Goal: Transaction & Acquisition: Purchase product/service

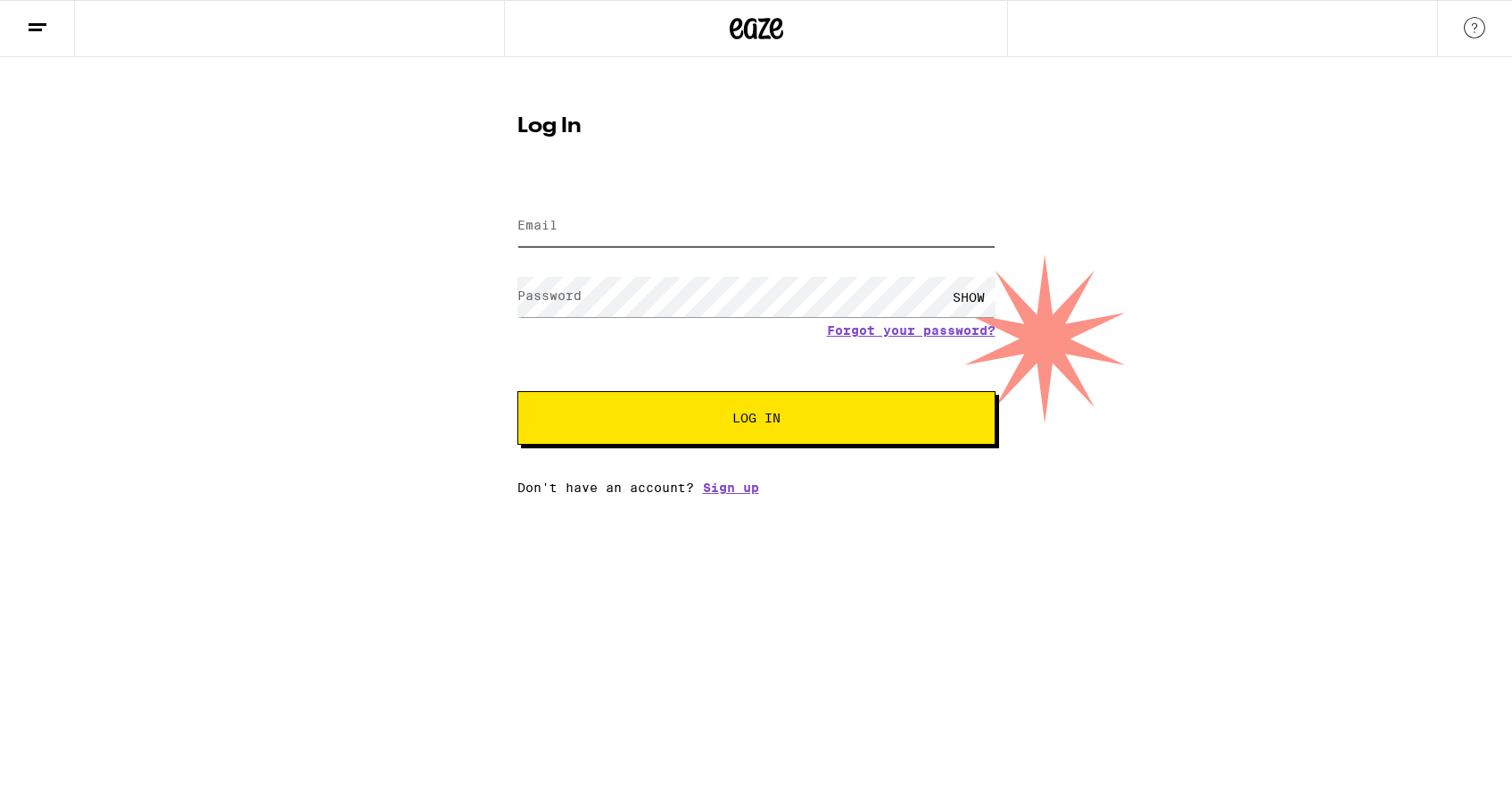
type input "[EMAIL_ADDRESS][DOMAIN_NAME]"
click at [670, 401] on button "Log In" at bounding box center [757, 418] width 478 height 54
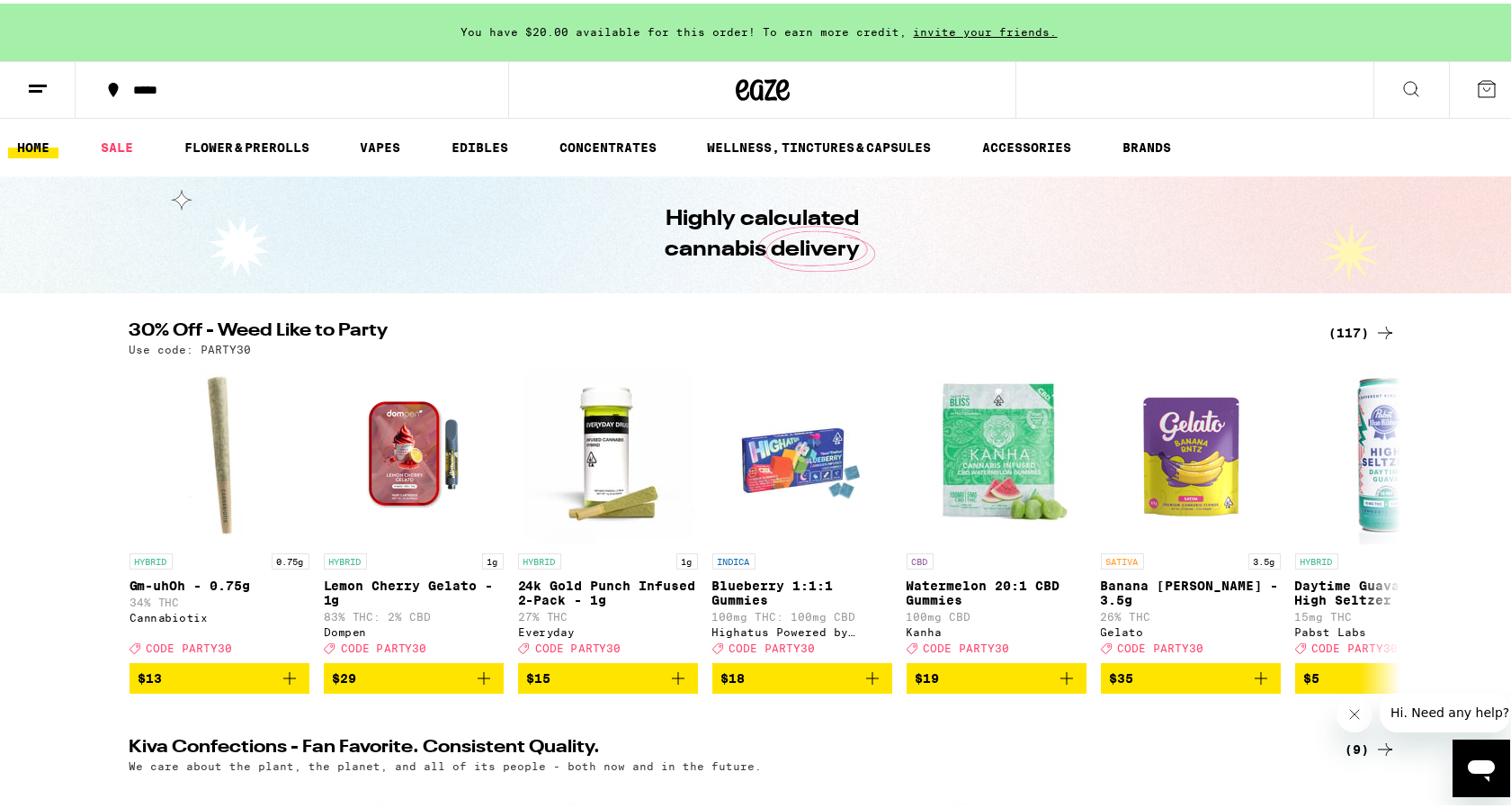
click at [1404, 79] on icon at bounding box center [1411, 85] width 14 height 14
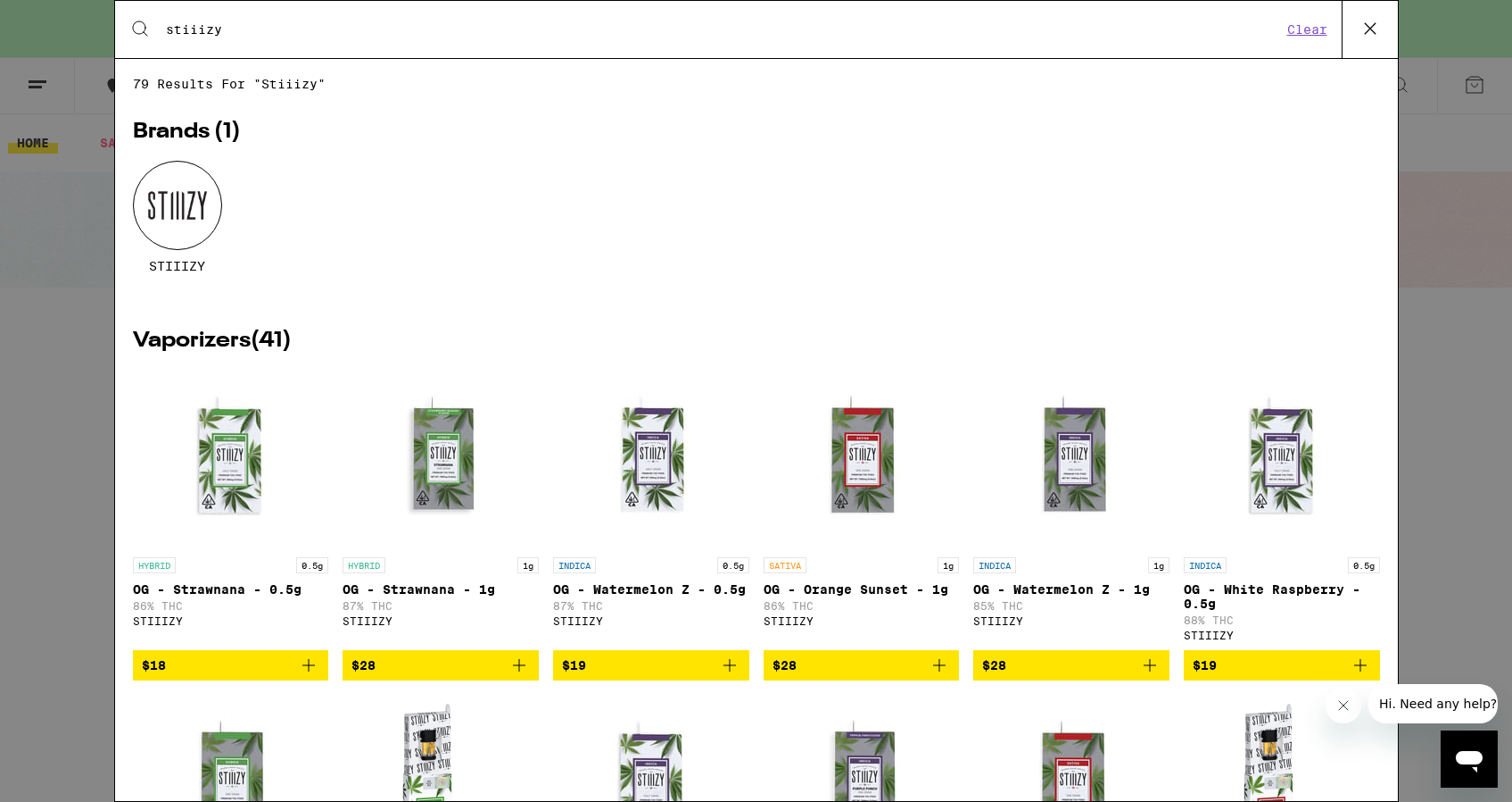
type input "stiiizy"
click at [159, 217] on div at bounding box center [178, 205] width 89 height 89
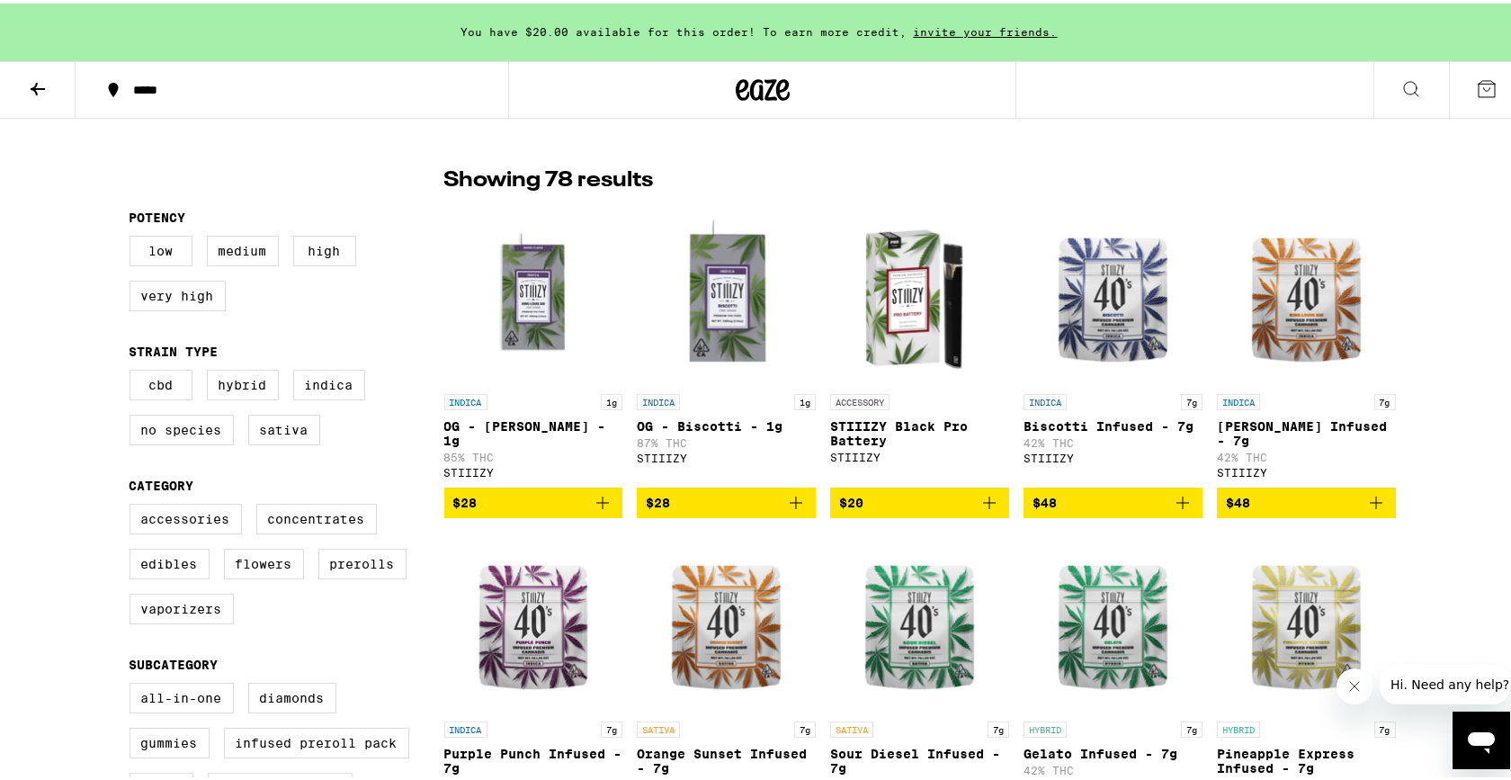
scroll to position [1791, 0]
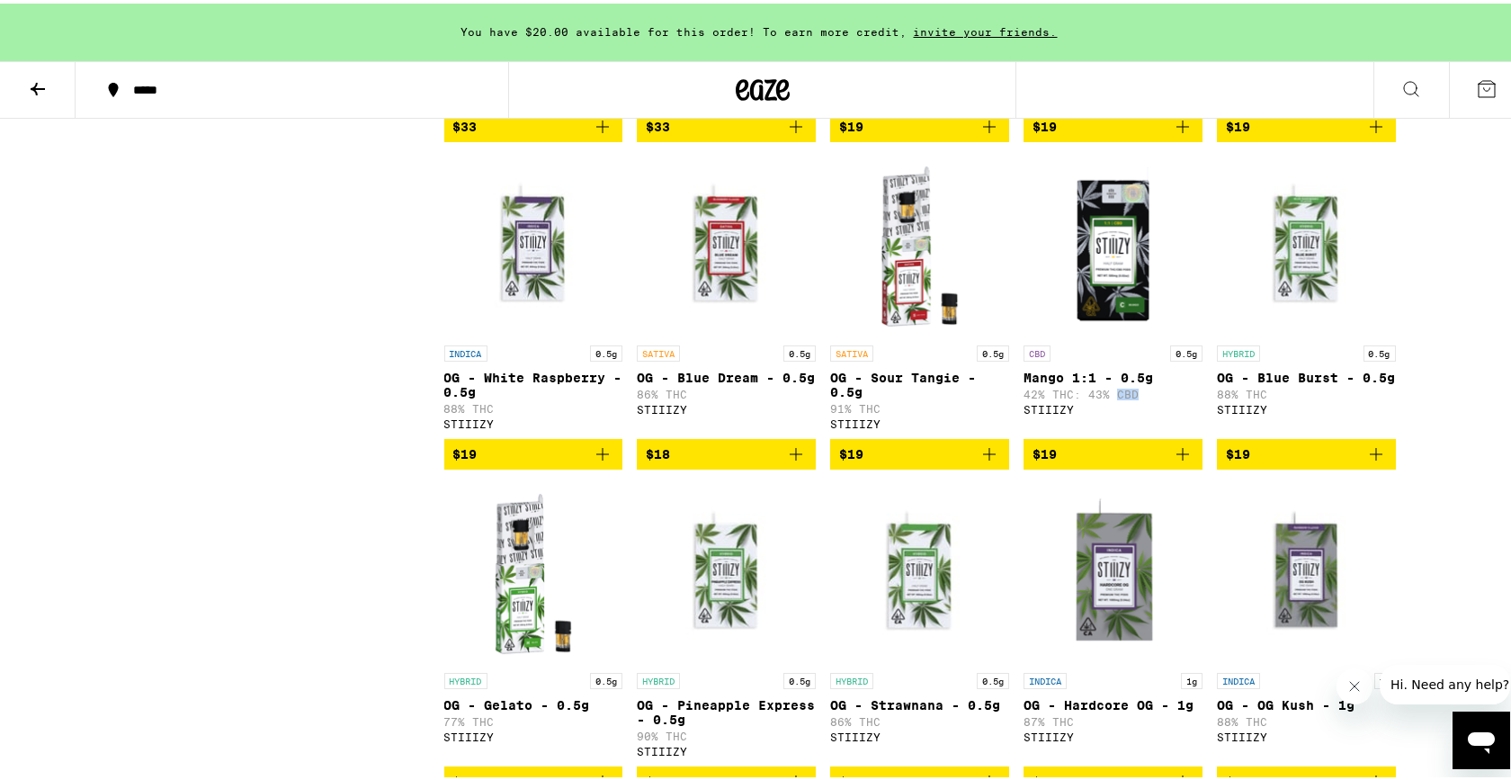
click at [1180, 461] on icon "Add to bag" at bounding box center [1183, 451] width 22 height 22
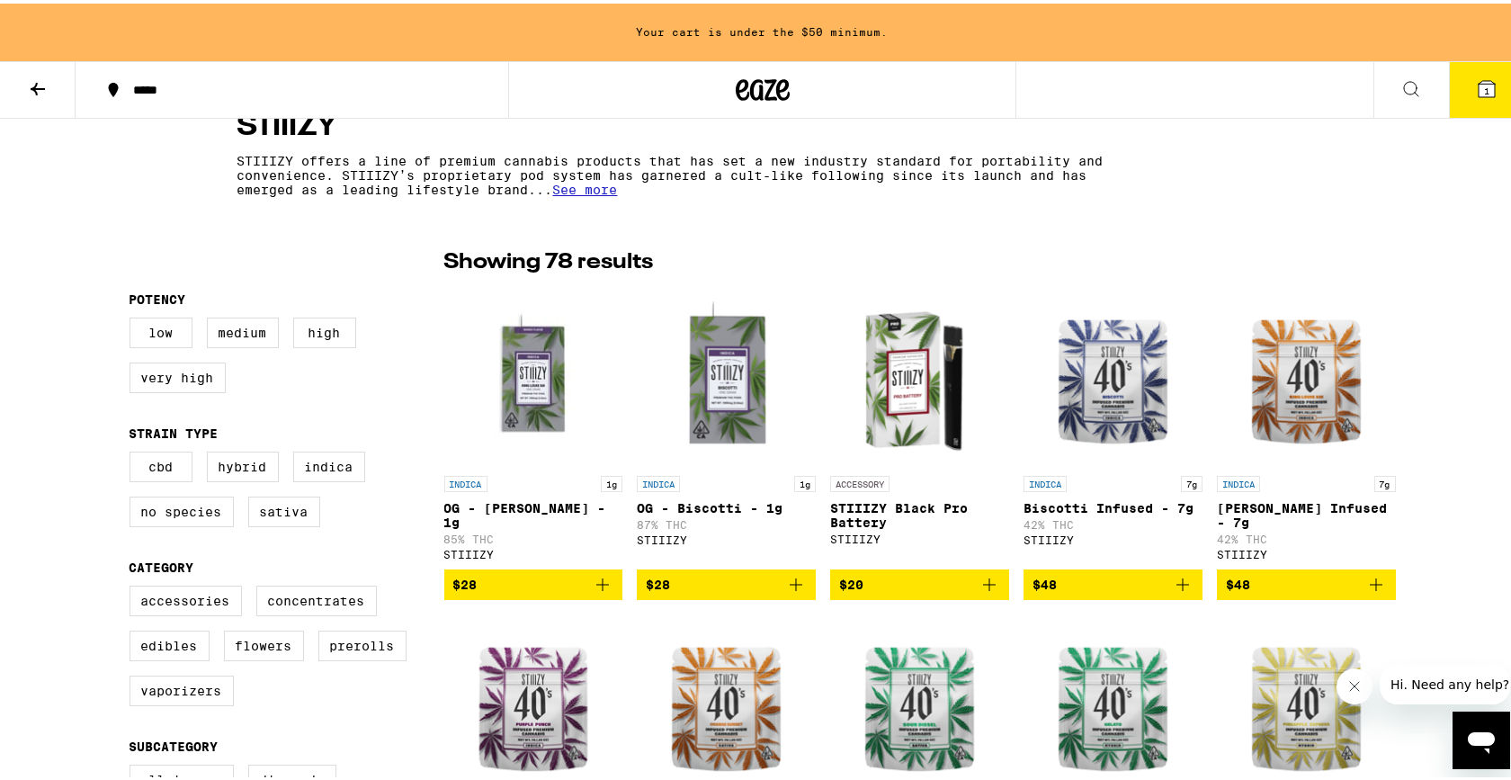
scroll to position [710, 0]
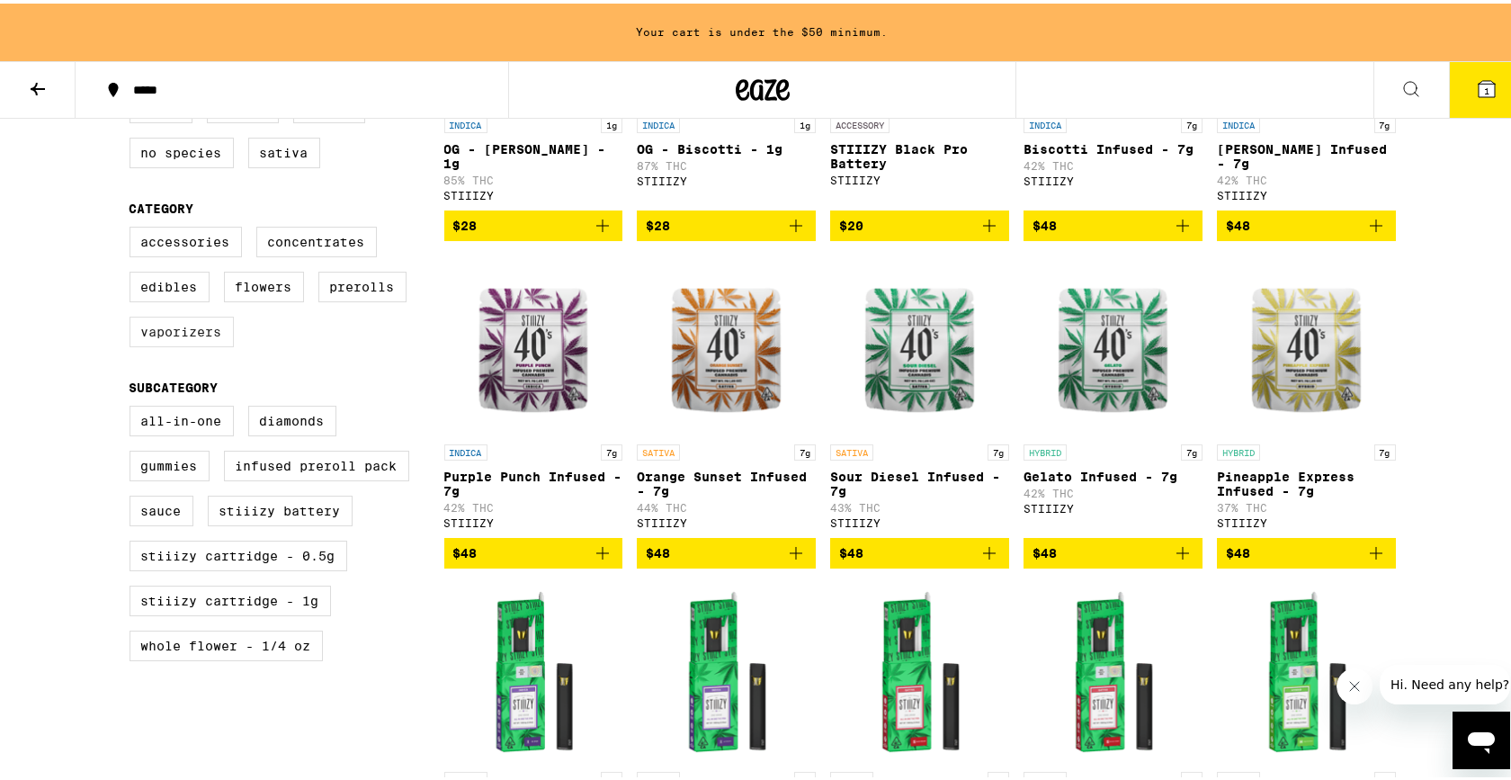
click at [186, 344] on label "Vaporizers" at bounding box center [181, 328] width 104 height 31
click at [134, 227] on input "Vaporizers" at bounding box center [133, 226] width 1 height 1
checkbox input "true"
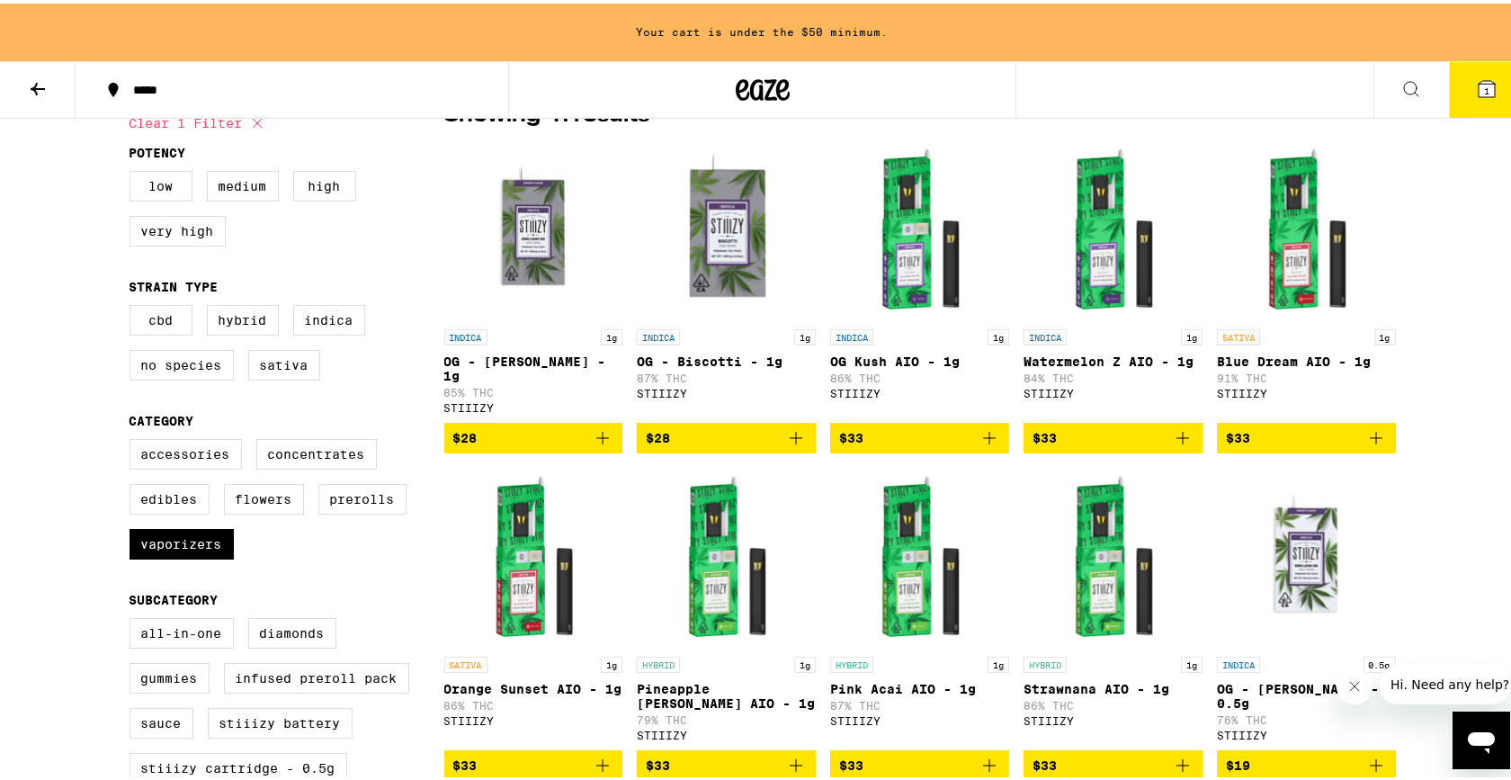
scroll to position [501, 0]
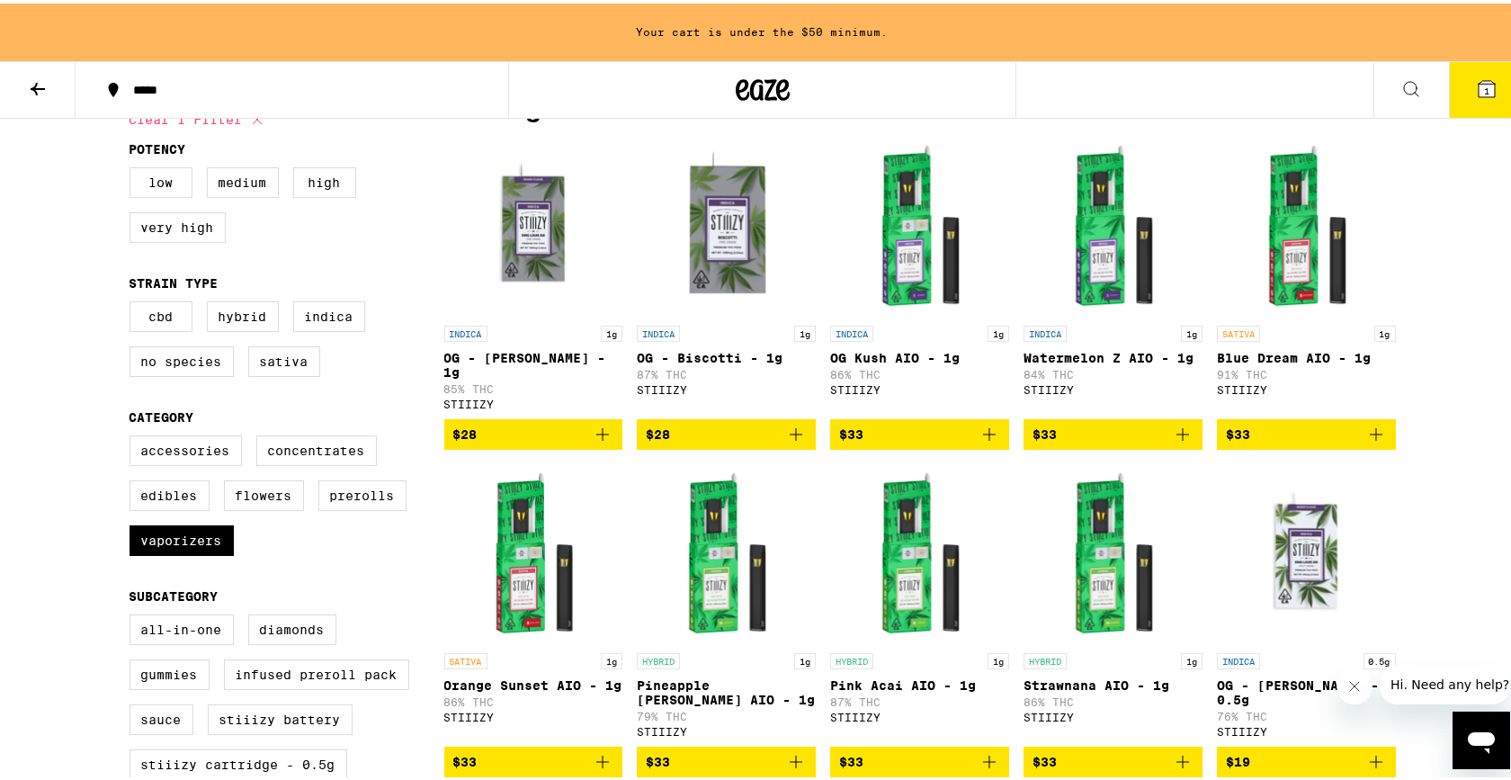
click at [597, 437] on icon "Add to bag" at bounding box center [603, 431] width 22 height 22
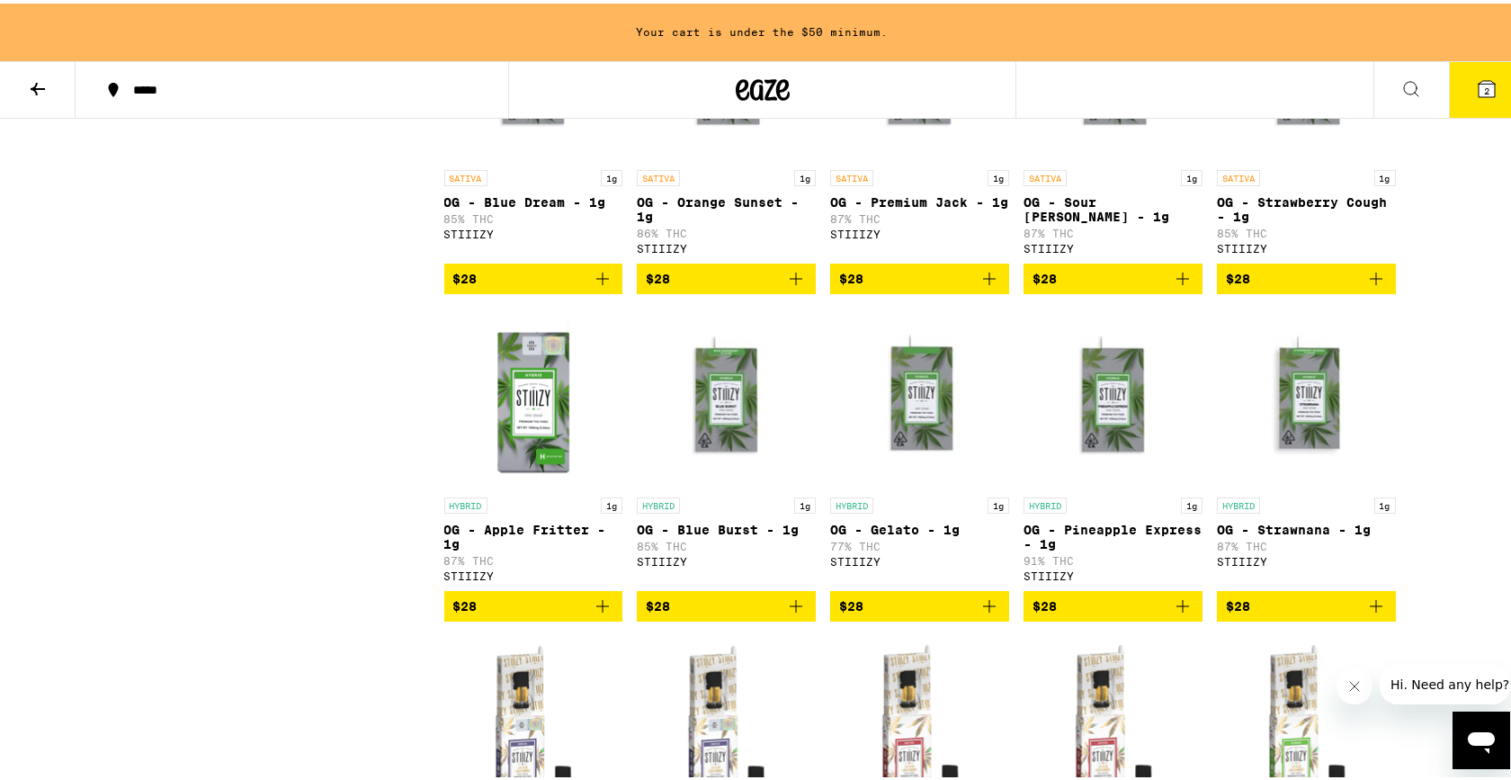
scroll to position [2462, 0]
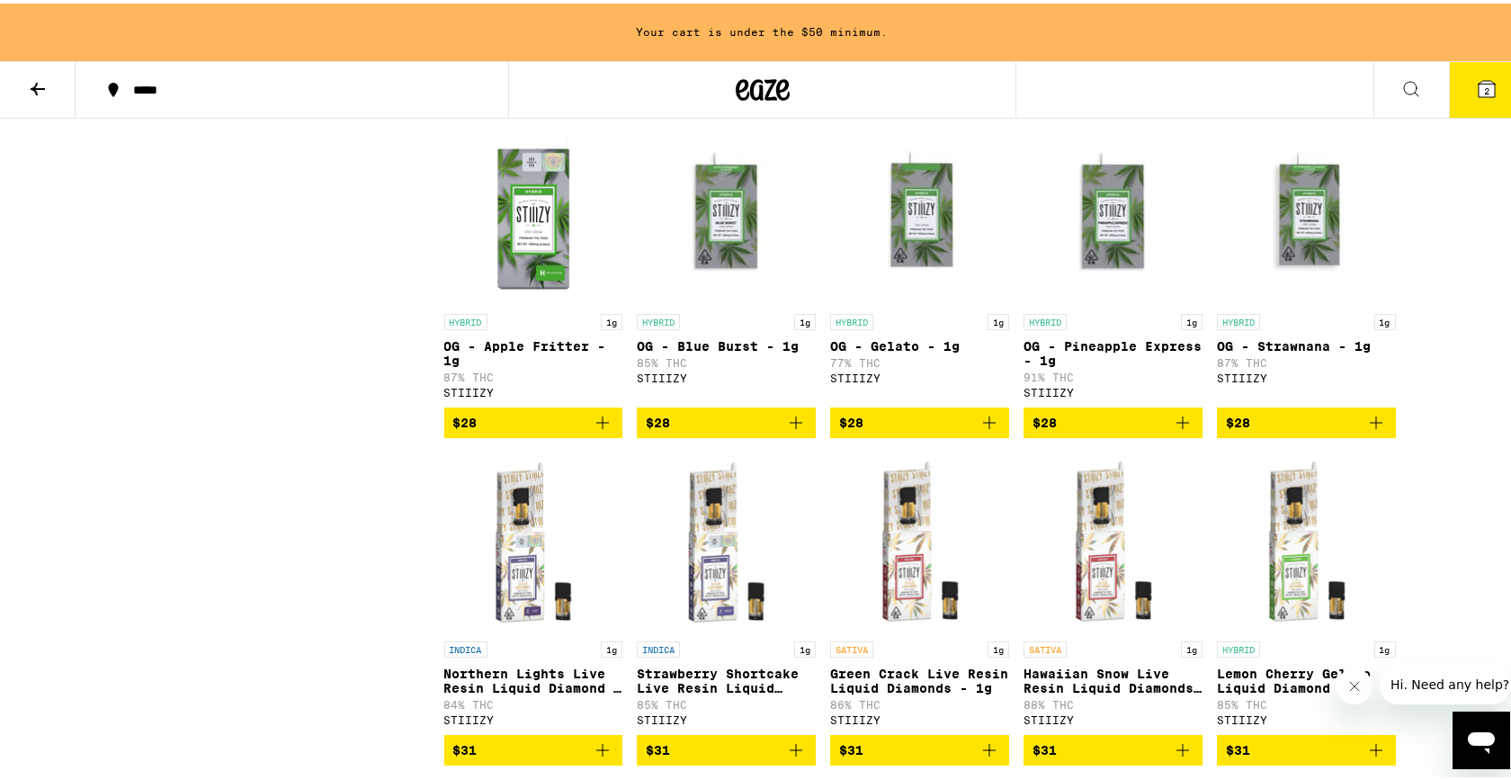
click at [1177, 430] on icon "Add to bag" at bounding box center [1183, 419] width 22 height 22
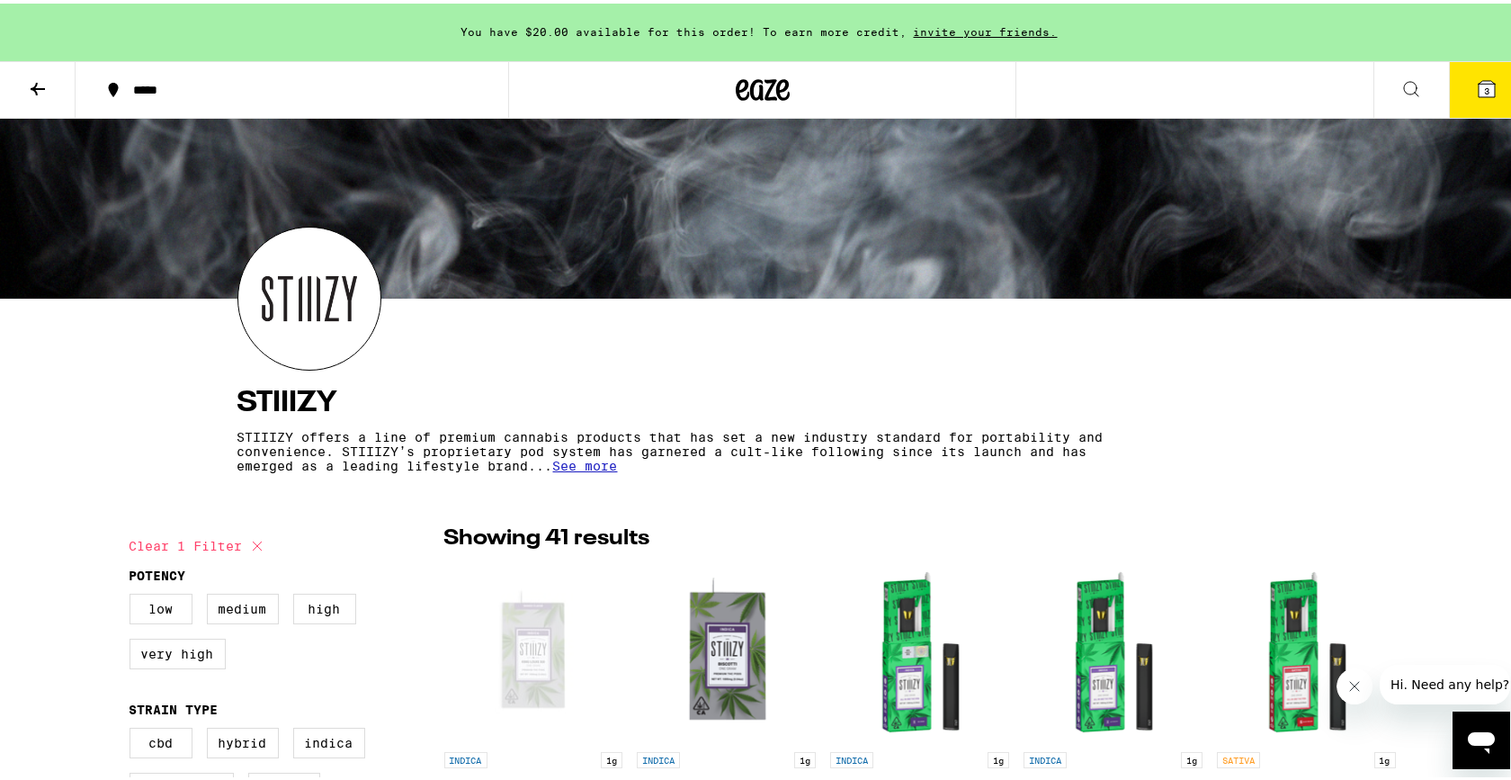
scroll to position [0, 0]
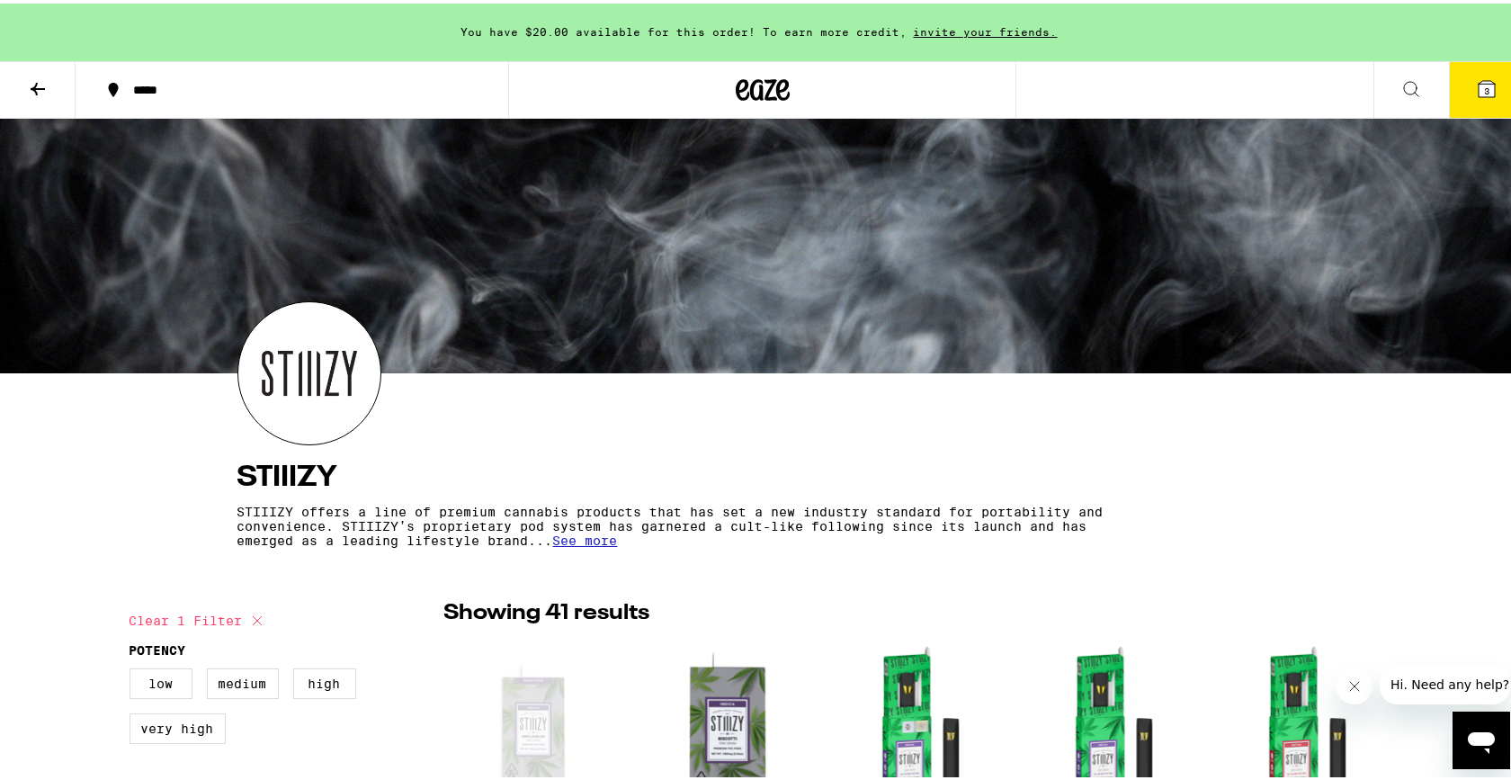
click at [1484, 90] on span "3" at bounding box center [1486, 87] width 5 height 11
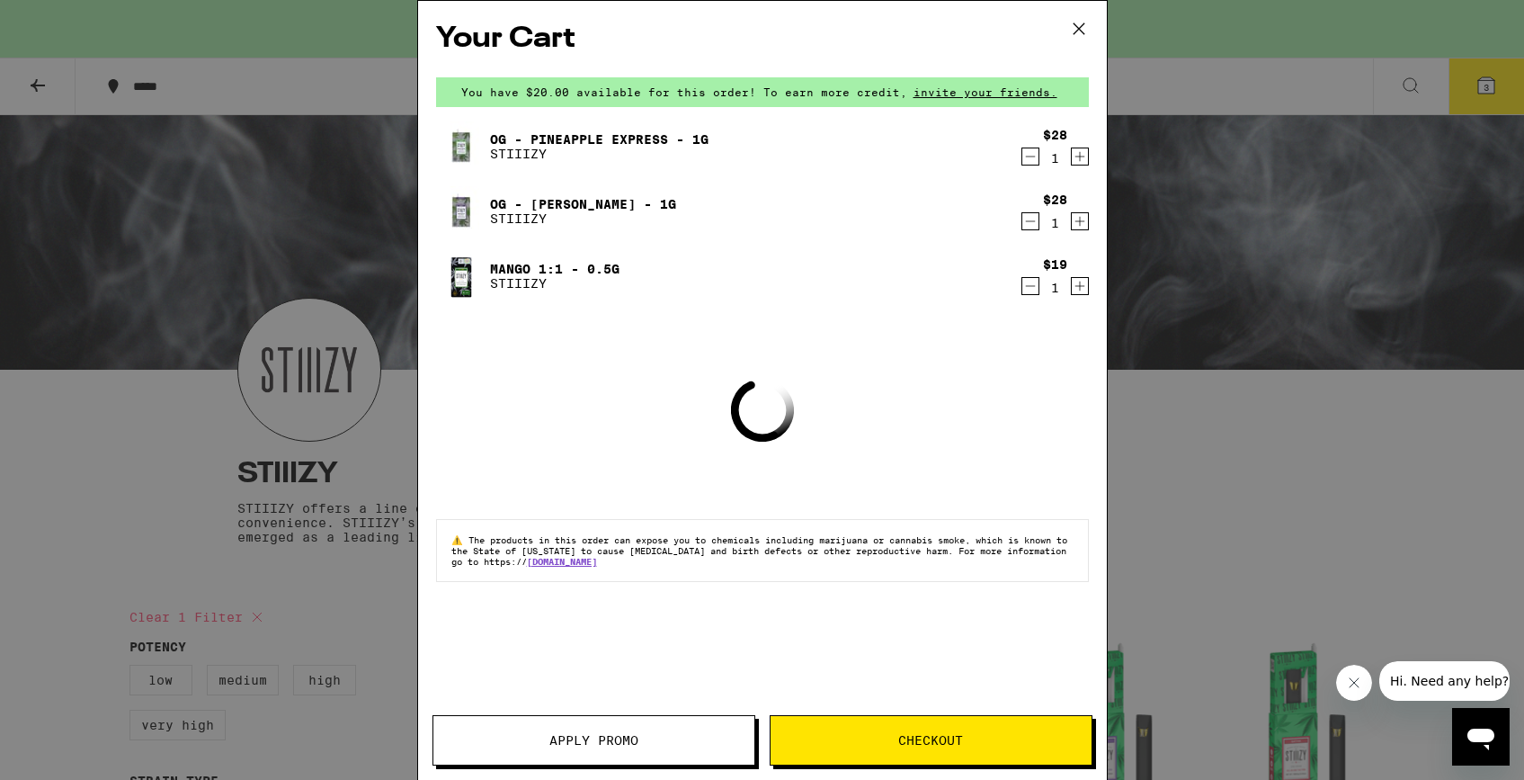
click at [1069, 15] on icon at bounding box center [1079, 28] width 27 height 27
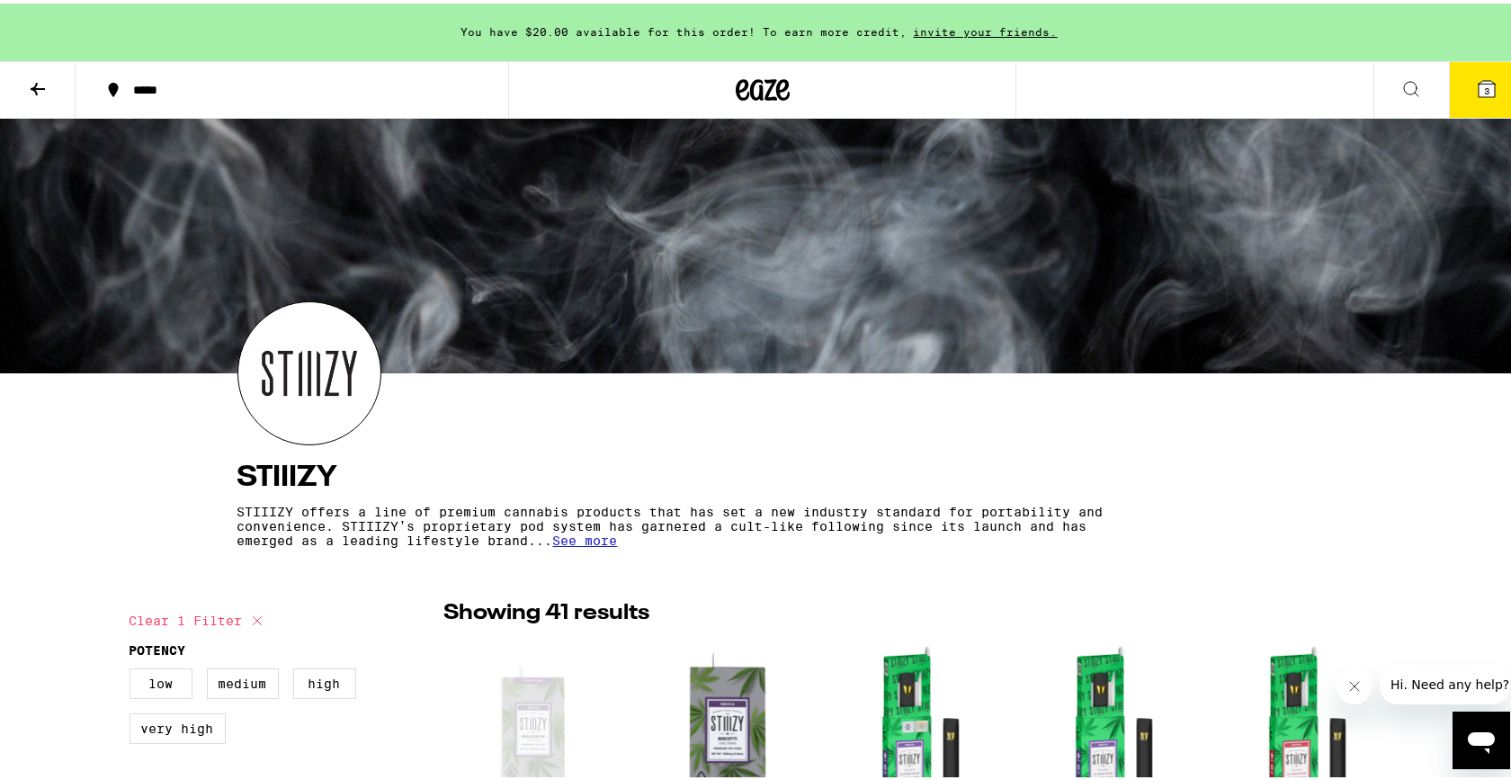
click at [31, 85] on icon at bounding box center [38, 86] width 22 height 22
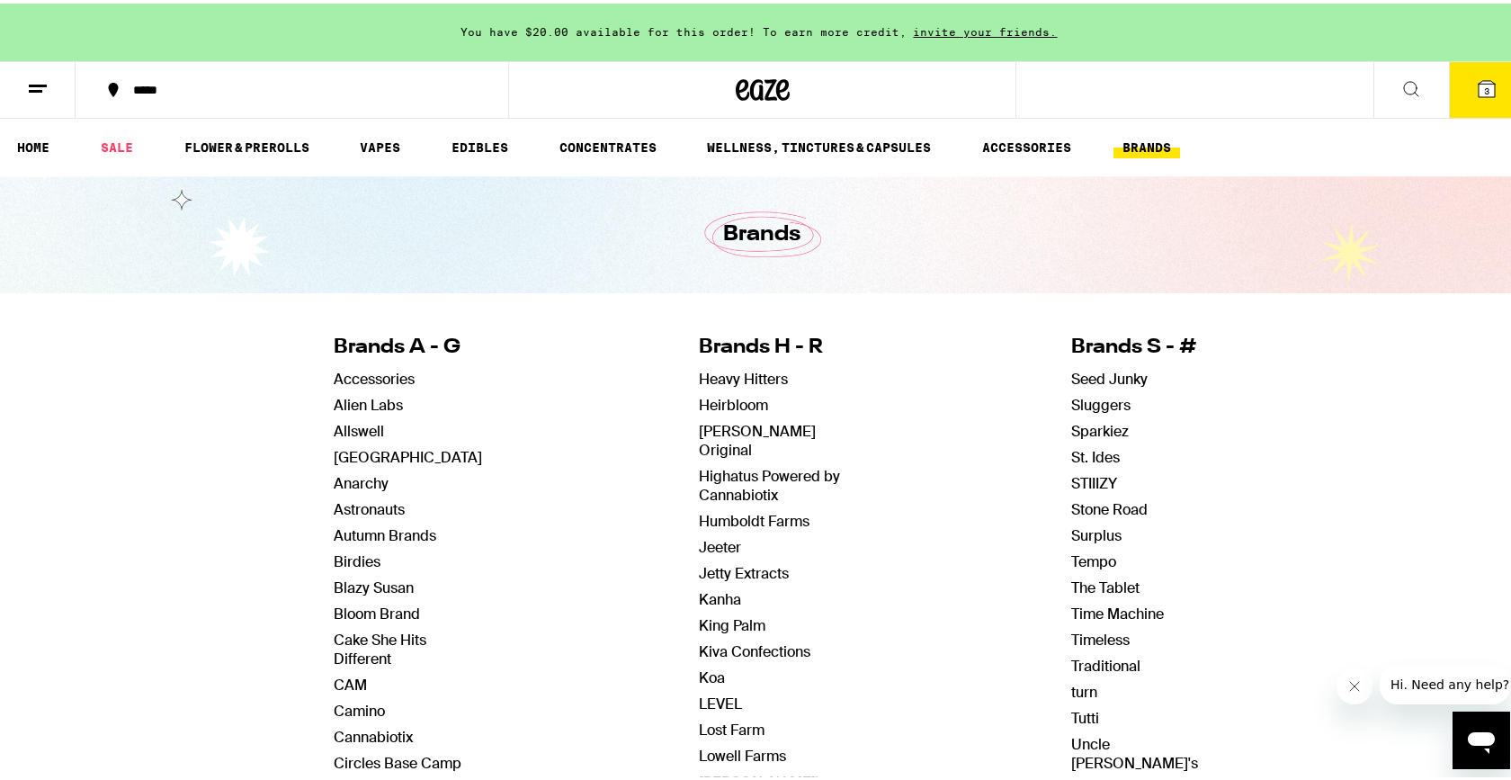
click at [755, 92] on icon at bounding box center [762, 87] width 27 height 22
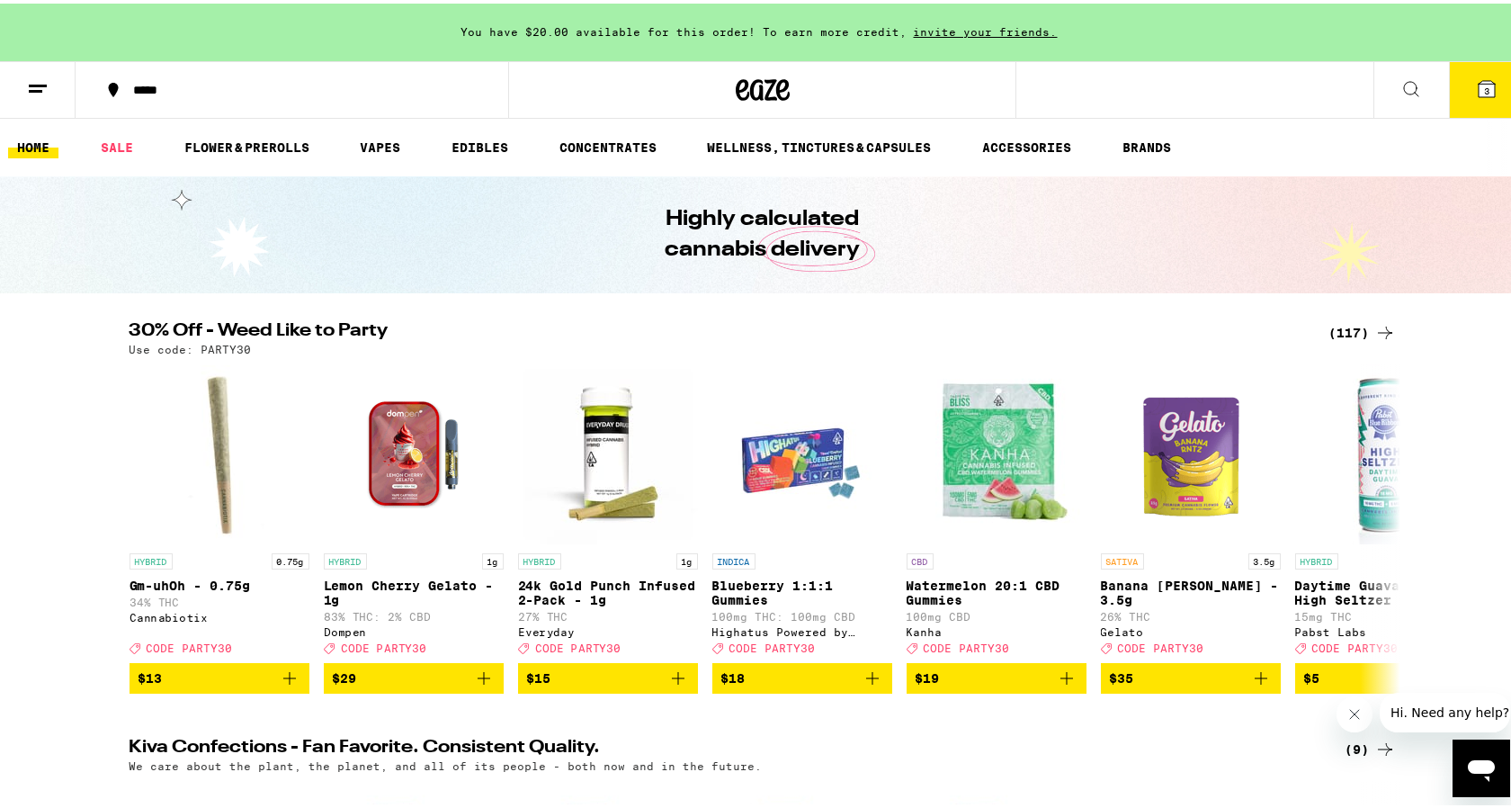
click at [1483, 76] on icon at bounding box center [1487, 86] width 22 height 22
click at [1483, 77] on icon at bounding box center [1487, 86] width 22 height 22
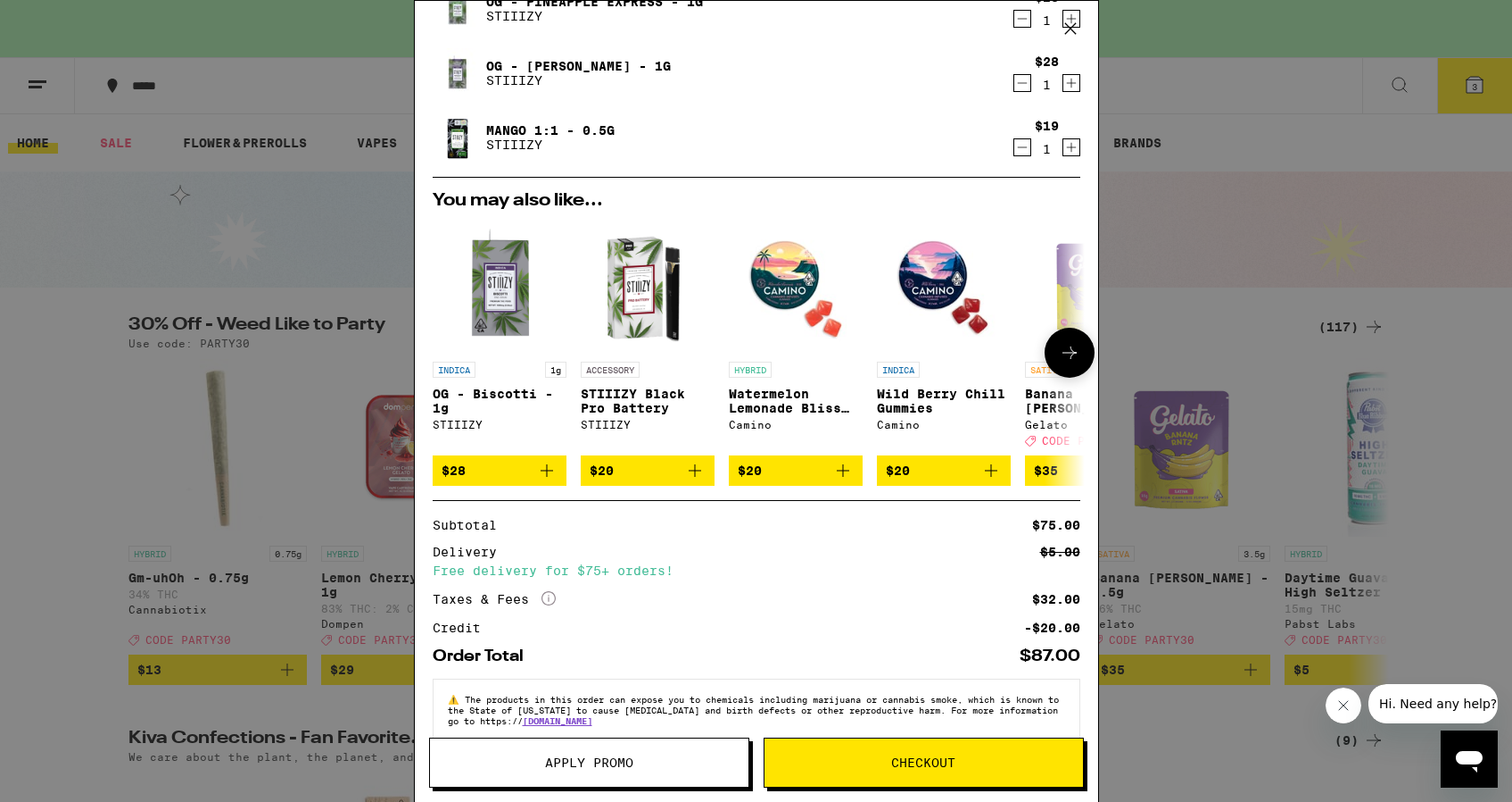
scroll to position [176, 0]
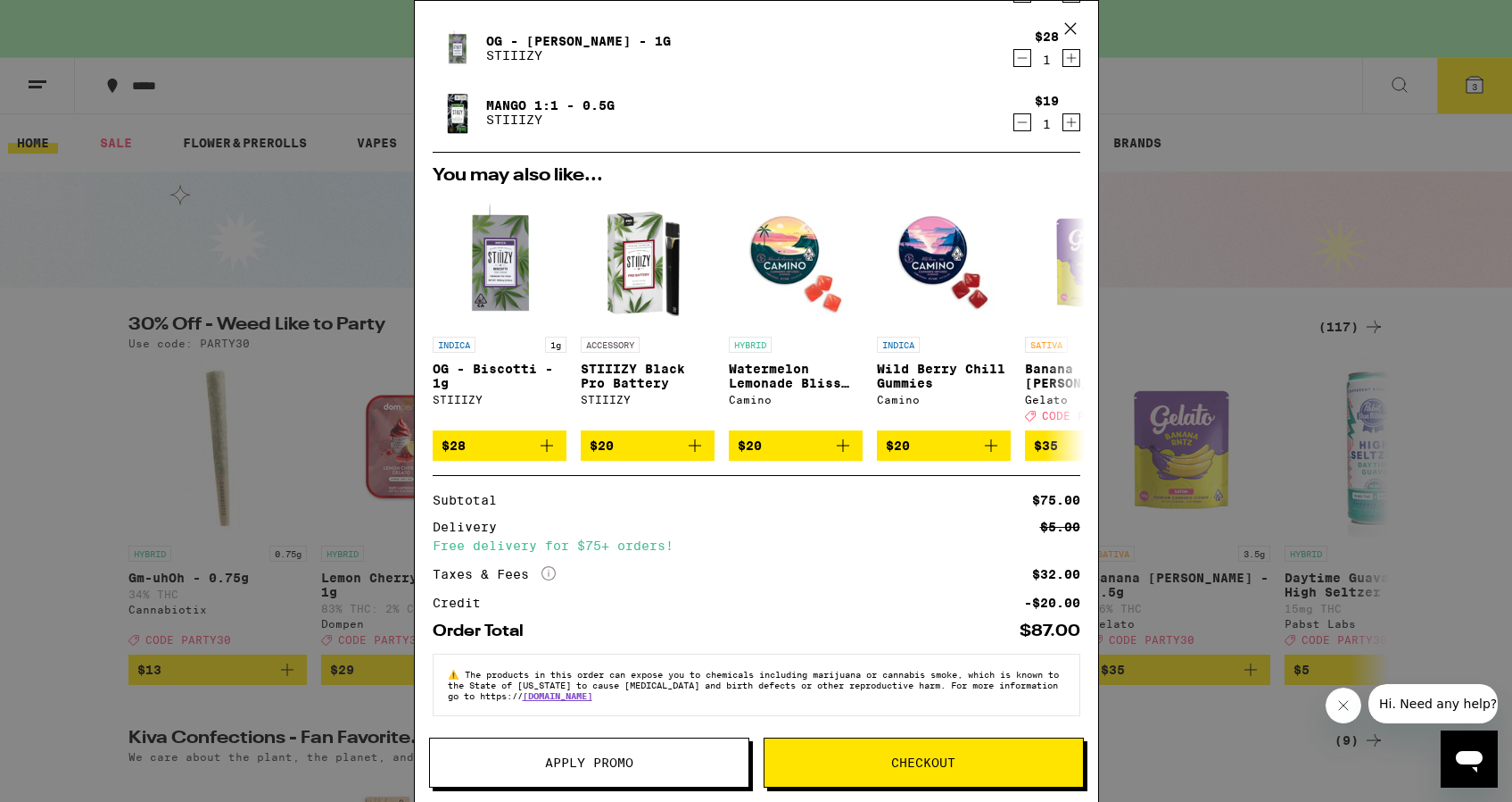
click at [861, 776] on button "Checkout" at bounding box center [924, 762] width 320 height 50
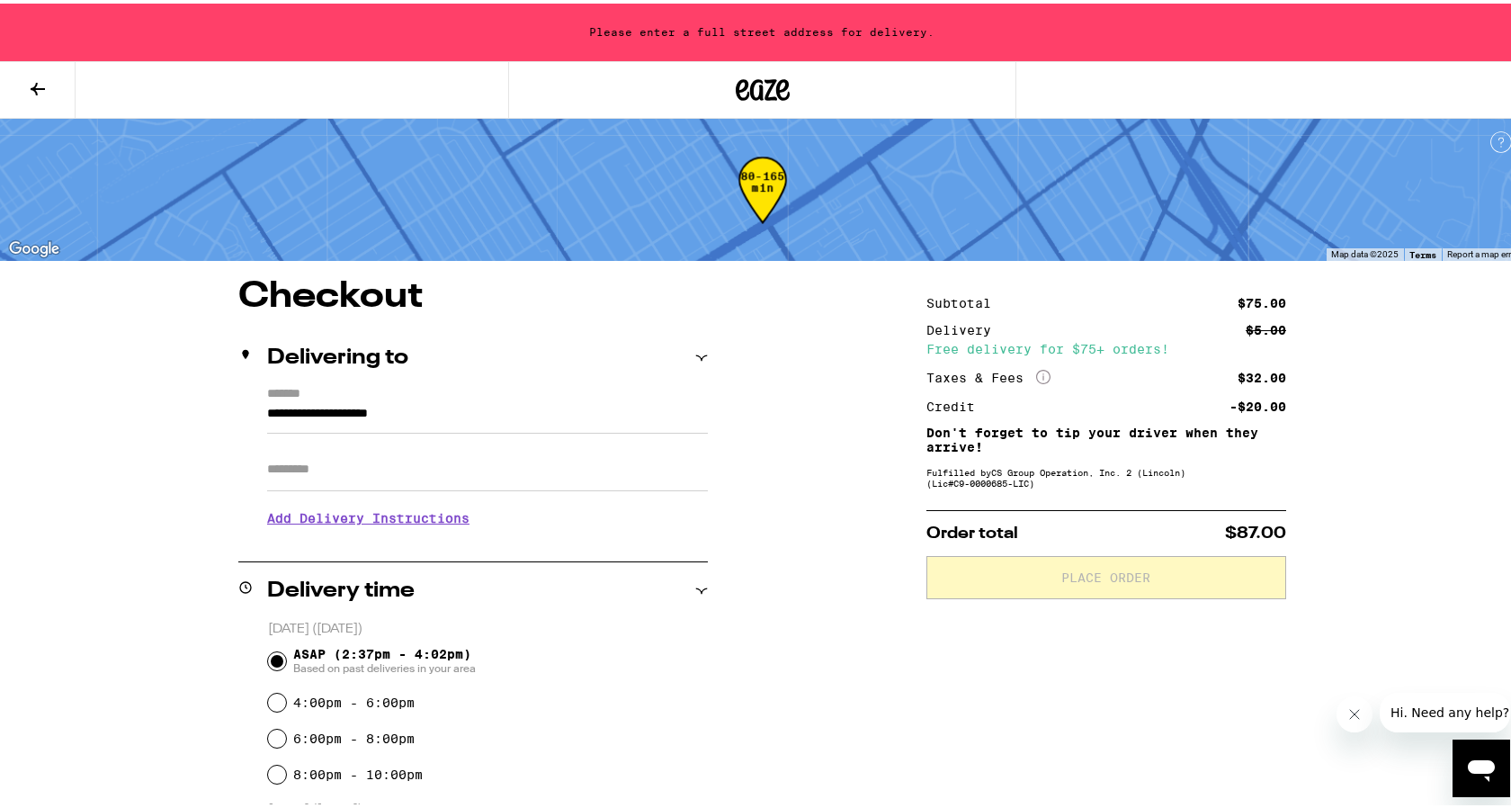
click at [500, 256] on div "**********" at bounding box center [762, 676] width 1524 height 1353
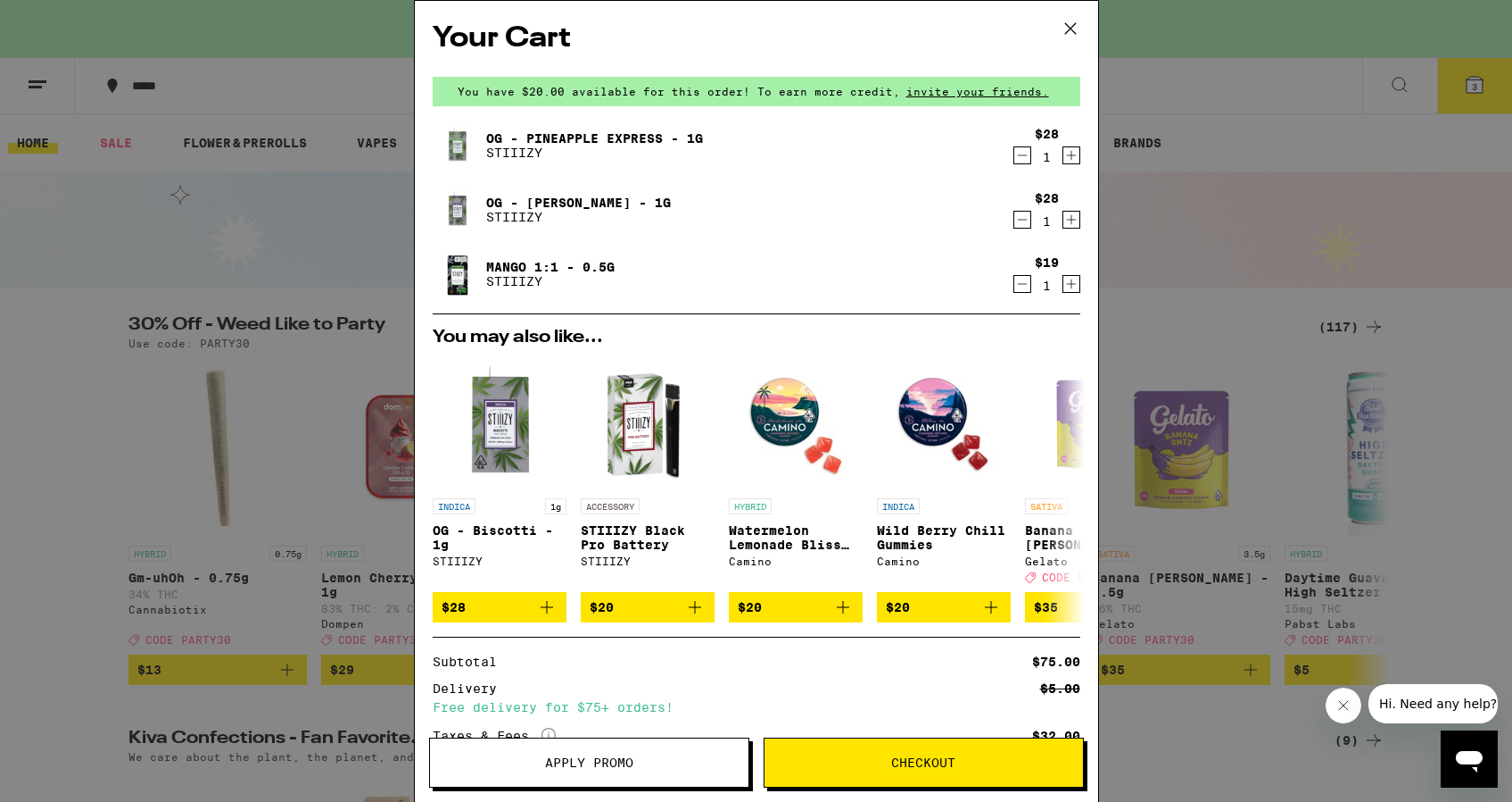
click at [1069, 22] on icon at bounding box center [1071, 28] width 27 height 27
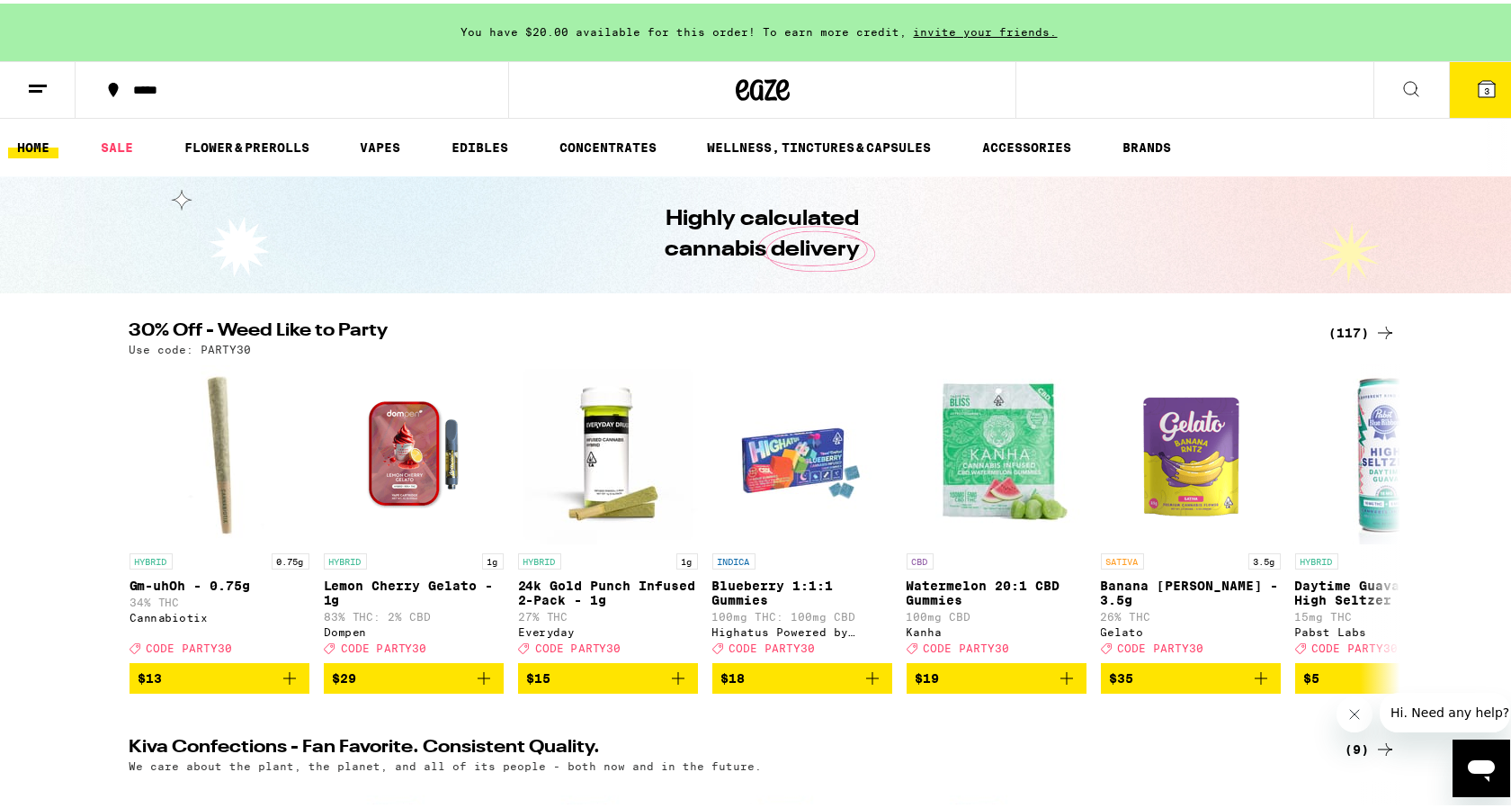
click at [1400, 82] on icon at bounding box center [1411, 86] width 22 height 22
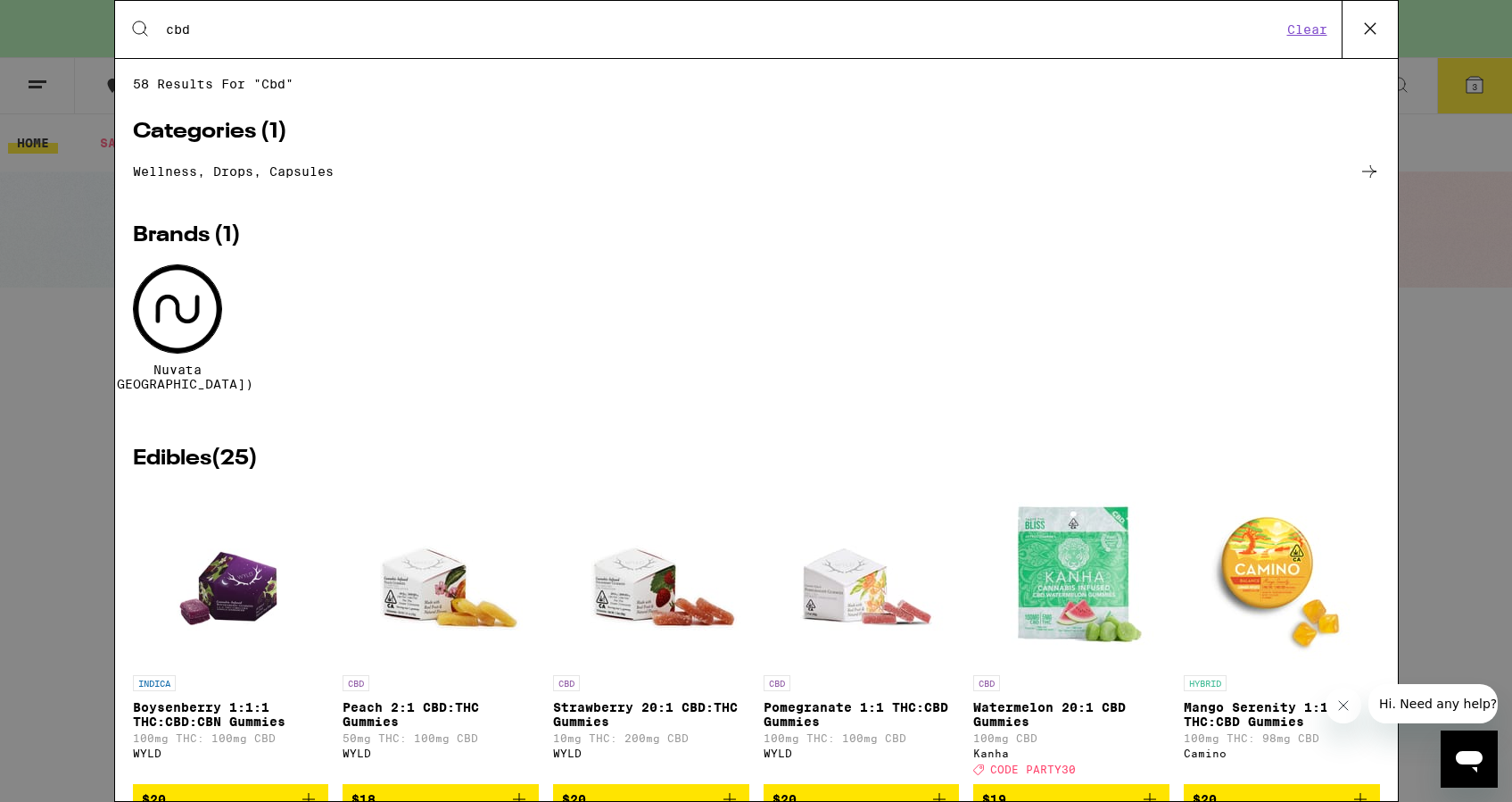
click at [467, 40] on div "Search for Products cbd Clear" at bounding box center [756, 30] width 1283 height 58
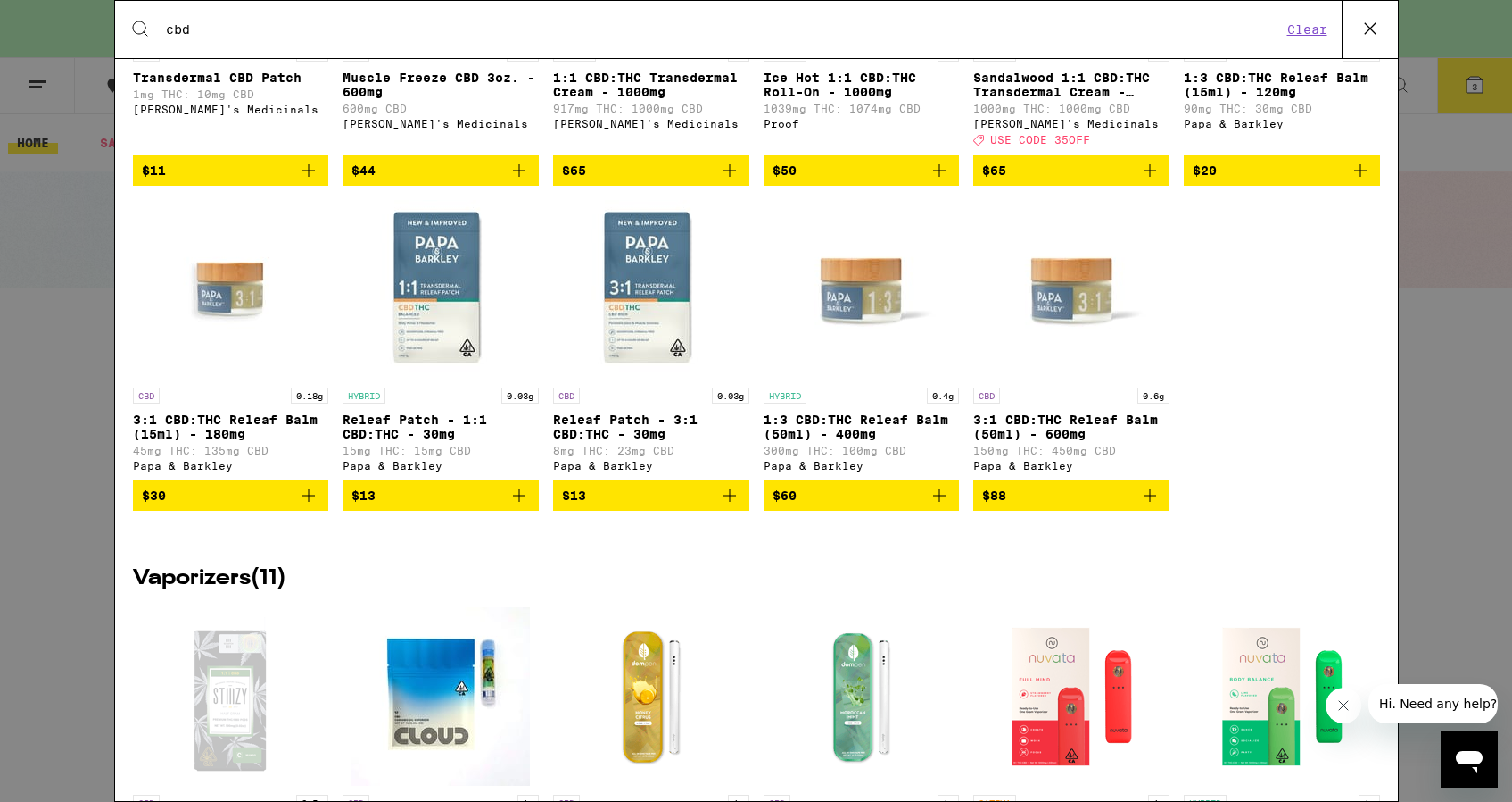
scroll to position [1658, 0]
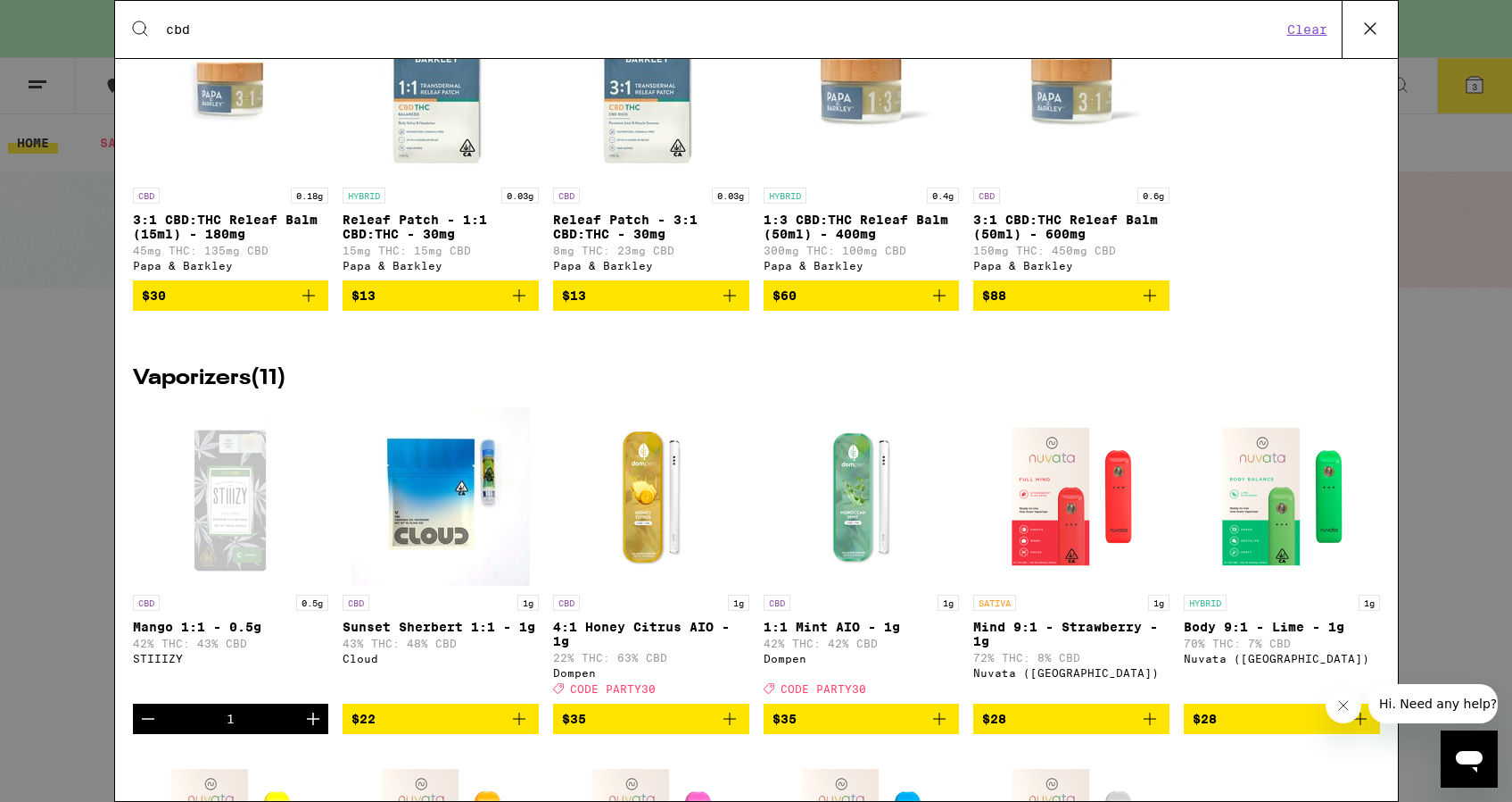
click at [253, 389] on h2 "Vaporizers ( 11 )" at bounding box center [756, 379] width 1247 height 22
click at [241, 389] on h2 "Vaporizers ( 11 )" at bounding box center [756, 379] width 1247 height 22
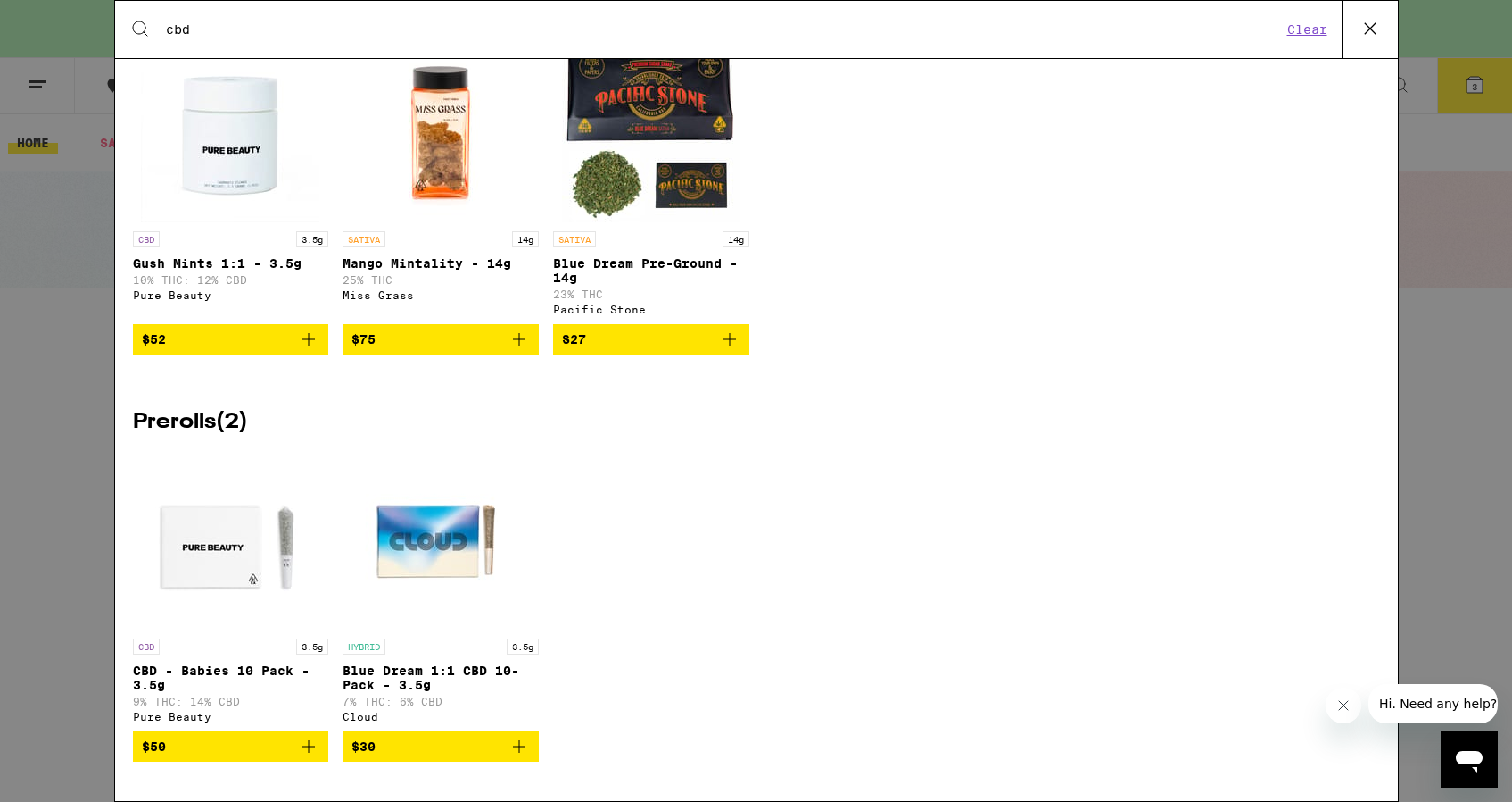
scroll to position [3071, 0]
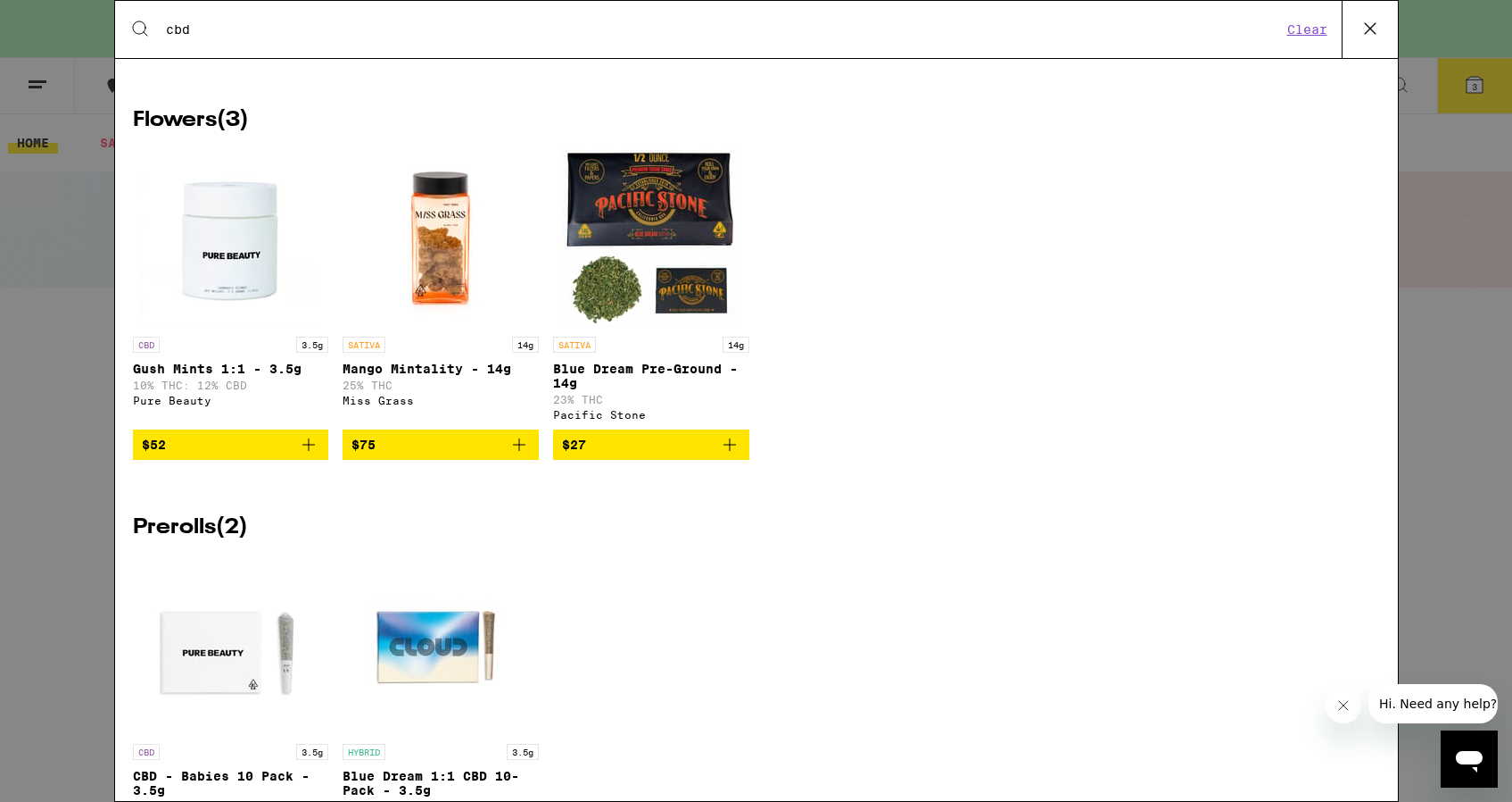
click at [296, 32] on input "cbd" at bounding box center [723, 30] width 1117 height 16
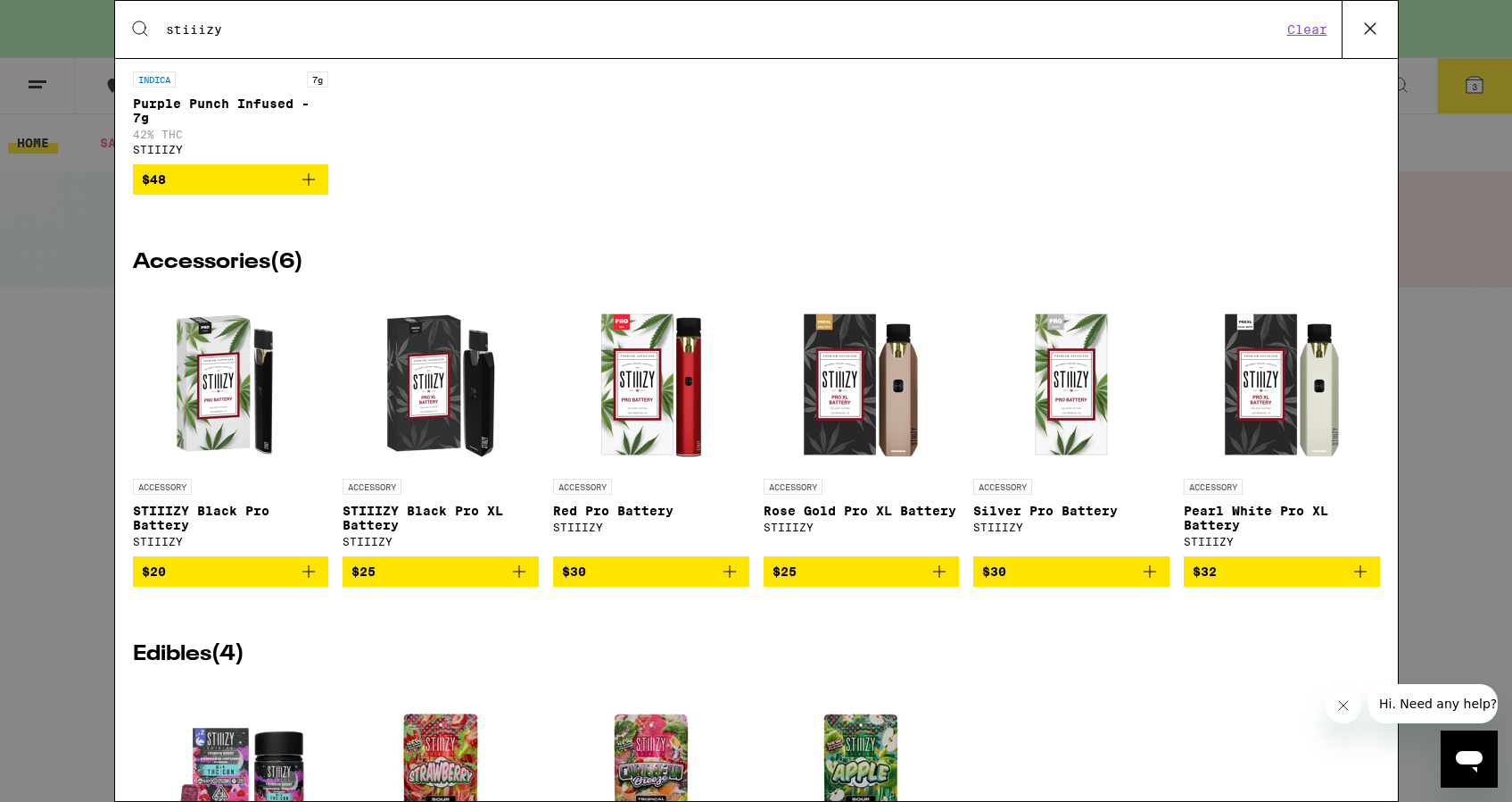
type input "stiiizy"
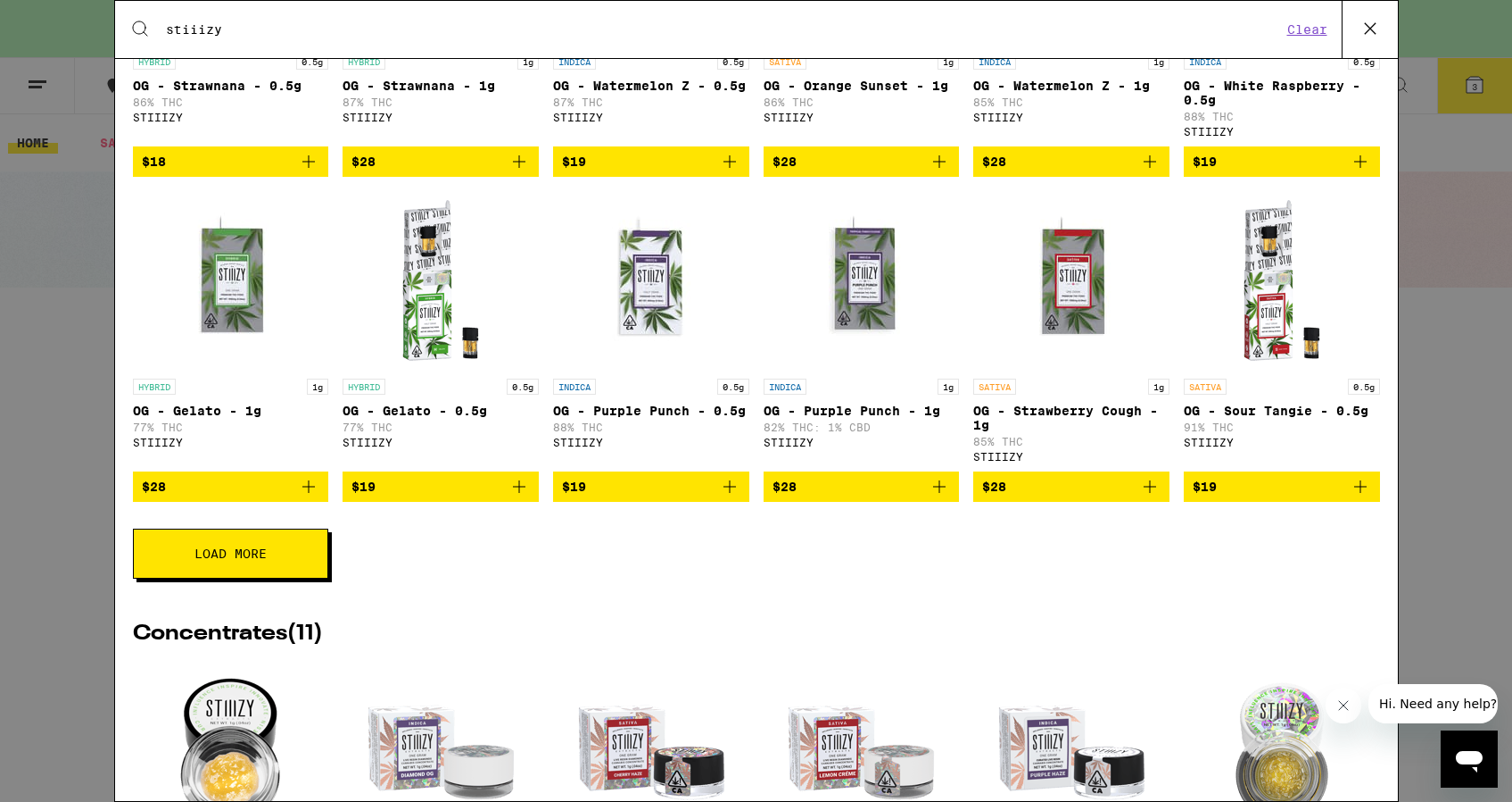
scroll to position [500, 0]
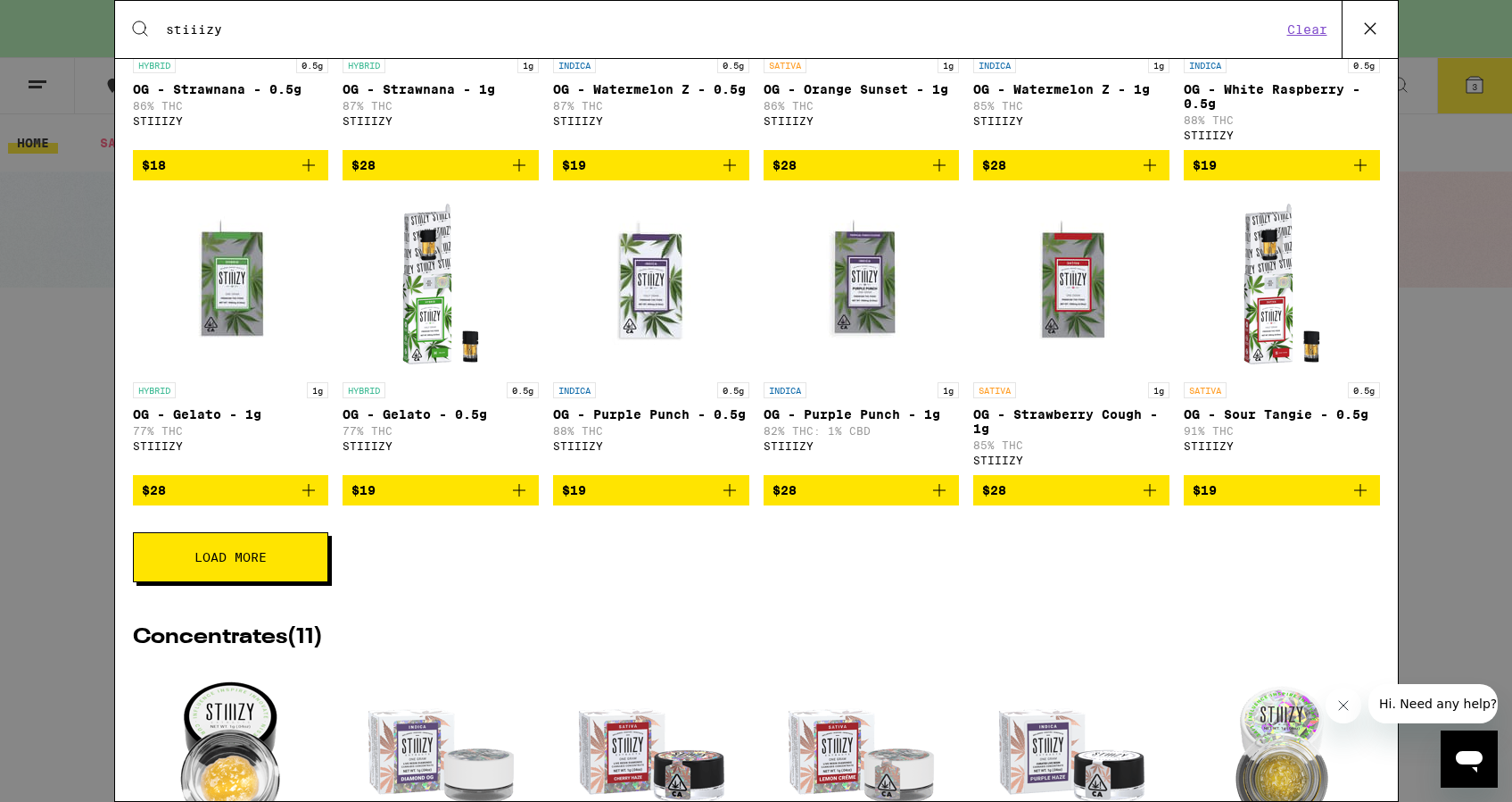
click at [246, 563] on span "Load More" at bounding box center [230, 557] width 72 height 13
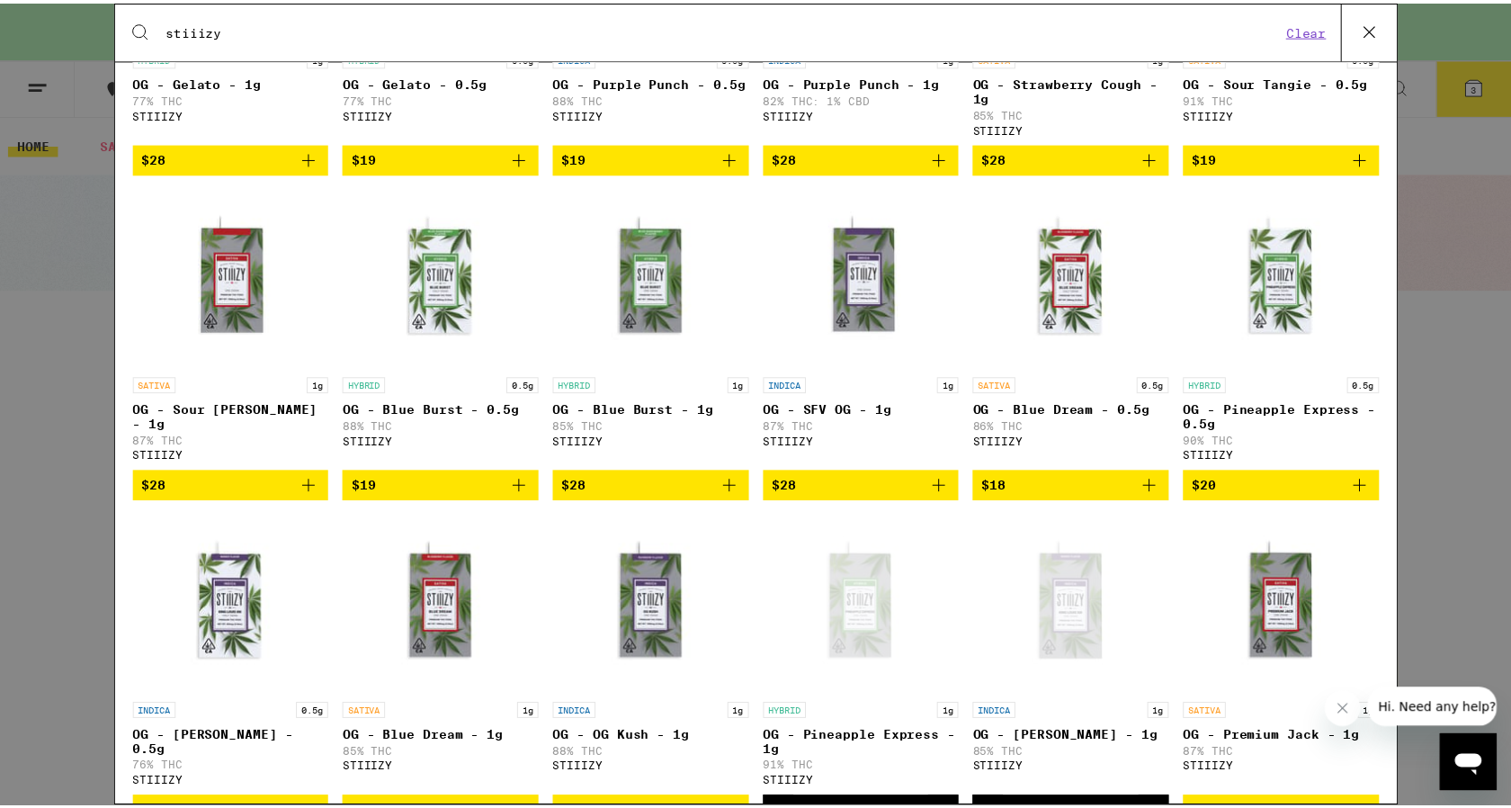
scroll to position [1745, 0]
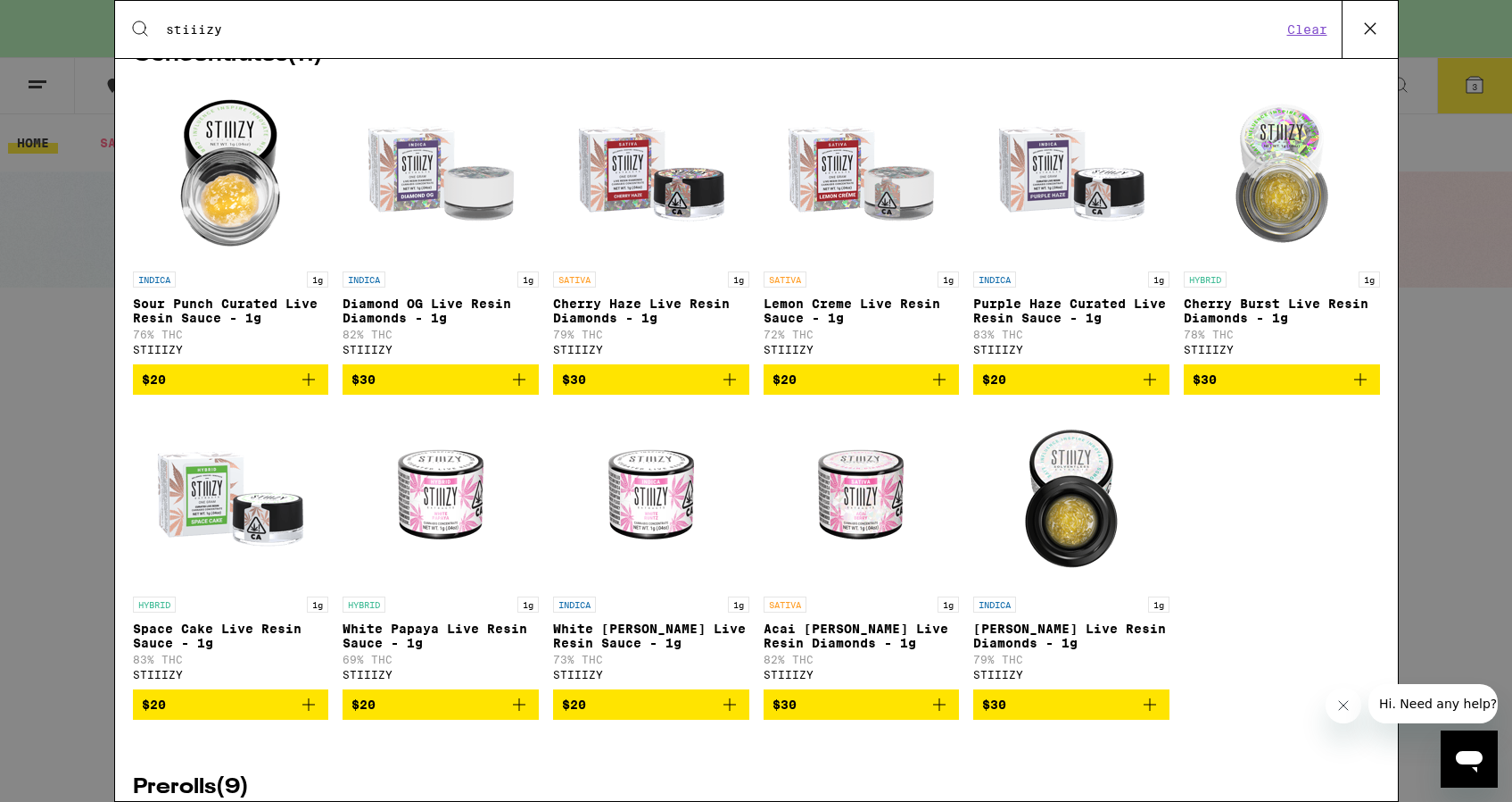
drag, startPoint x: 71, startPoint y: 182, endPoint x: 50, endPoint y: 132, distance: 54.2
click at [67, 178] on div "Search for Products stiiizy Clear 79 results for "stiiizy" Brands ( 1 ) STIIIZY…" at bounding box center [756, 401] width 1512 height 802
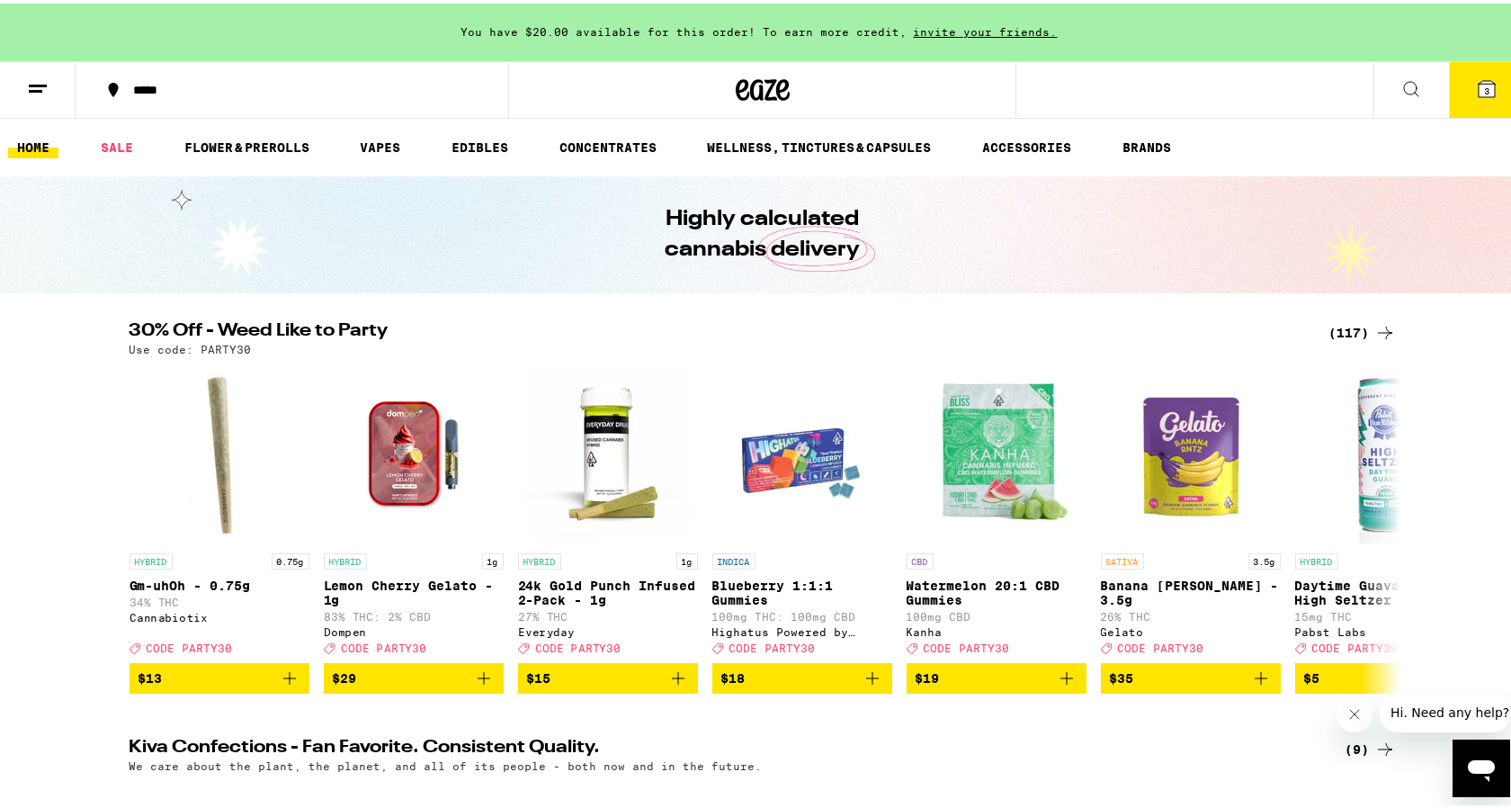
click at [46, 91] on div "Search for Products Popular Categories Buy It Again Sale Flower & Prerolls Vape…" at bounding box center [762, 404] width 1524 height 808
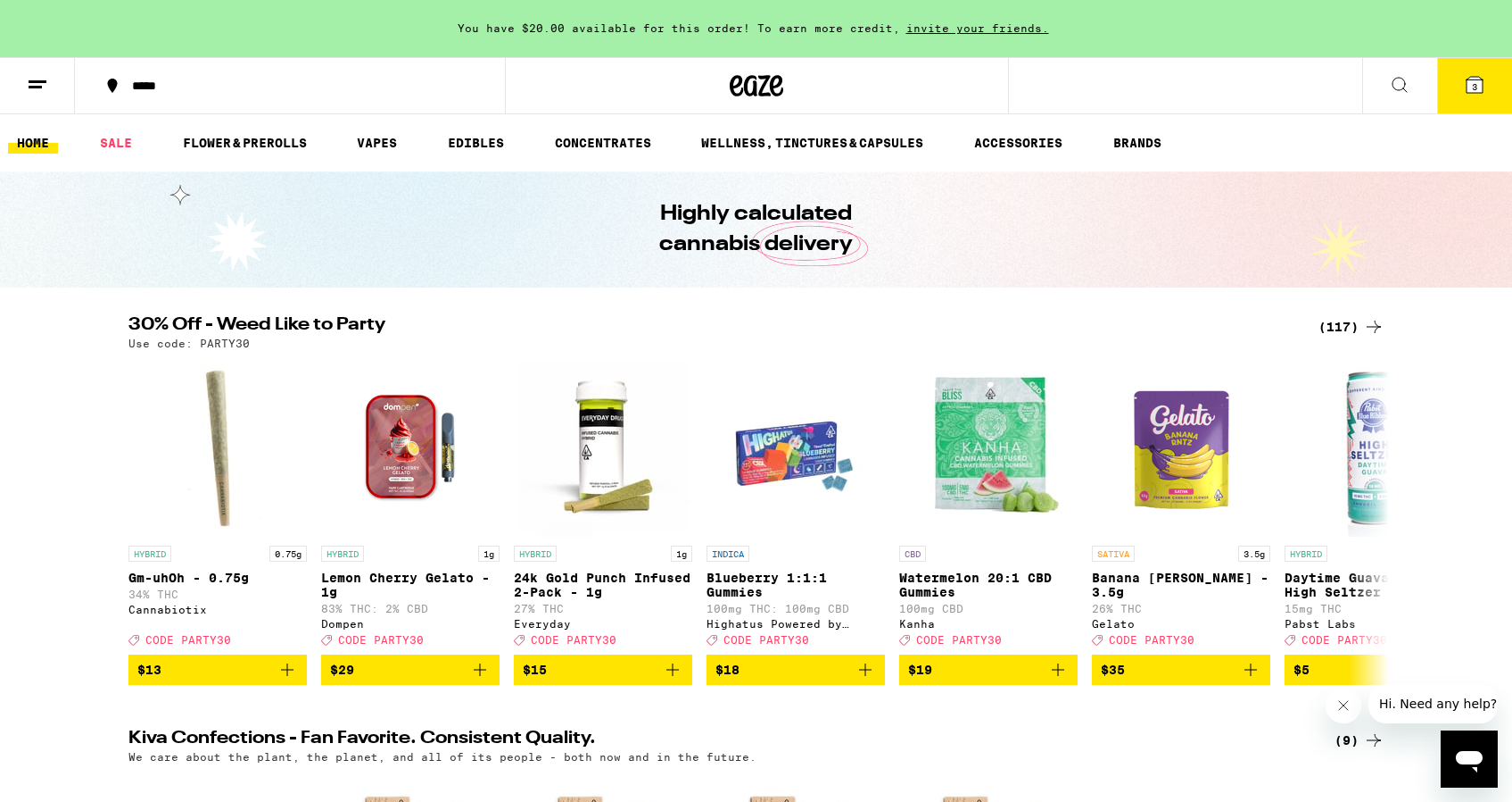
click at [41, 87] on div "Search for Products Popular Categories Buy It Again Sale Flower & Prerolls Vape…" at bounding box center [756, 401] width 1512 height 802
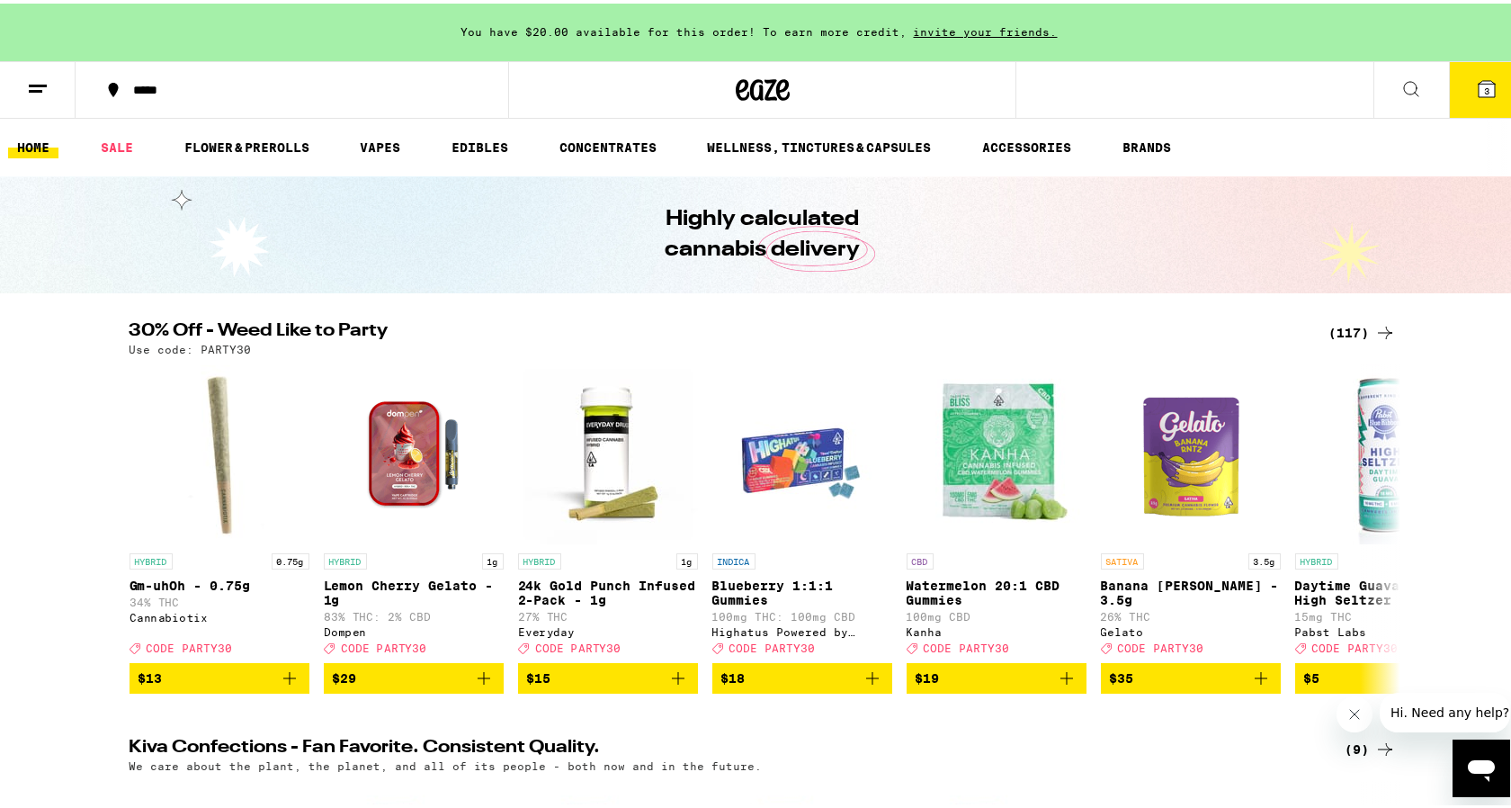
click at [38, 87] on line at bounding box center [35, 87] width 13 height 0
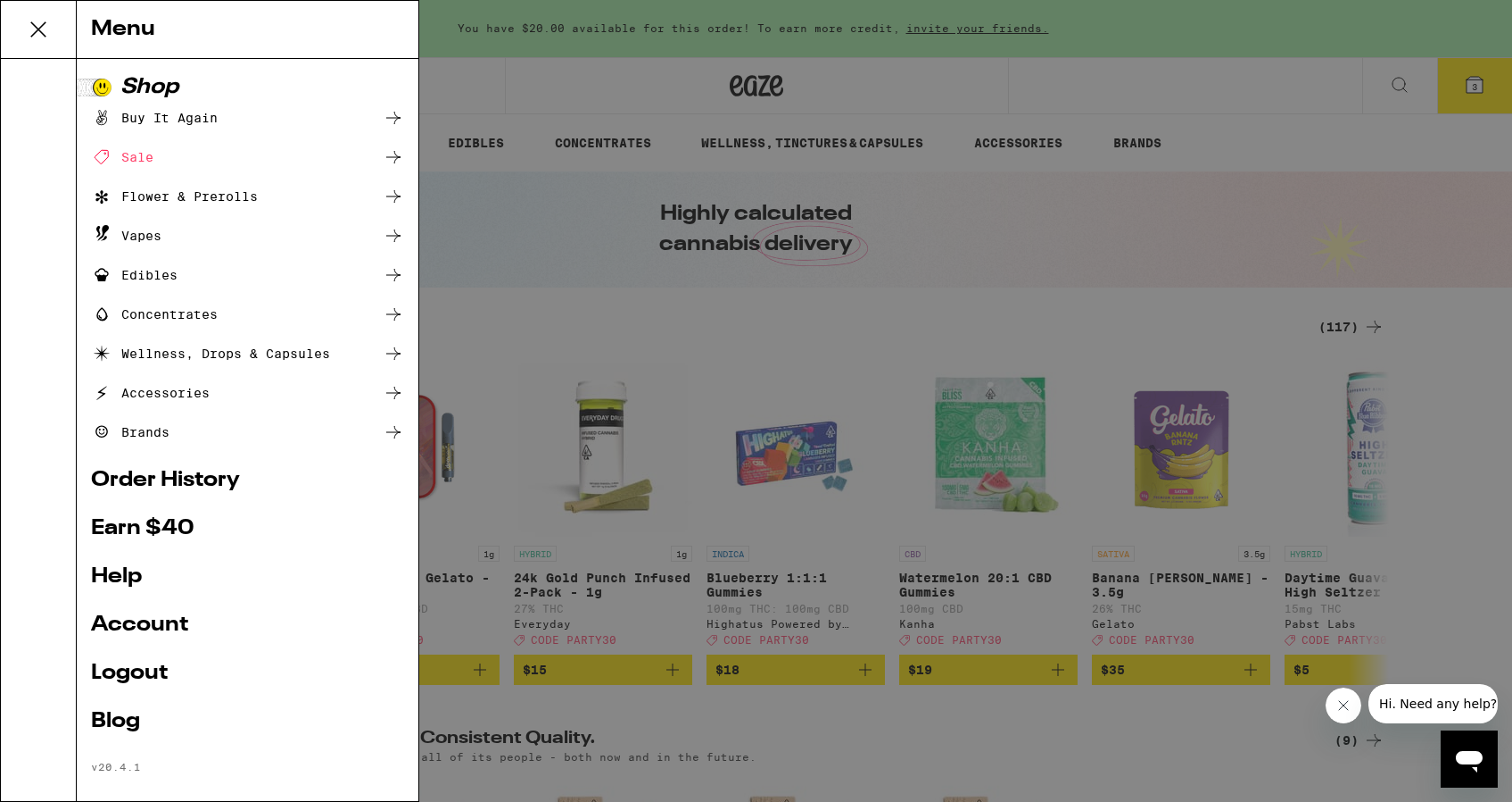
click at [177, 237] on div "Vapes" at bounding box center [248, 236] width 314 height 22
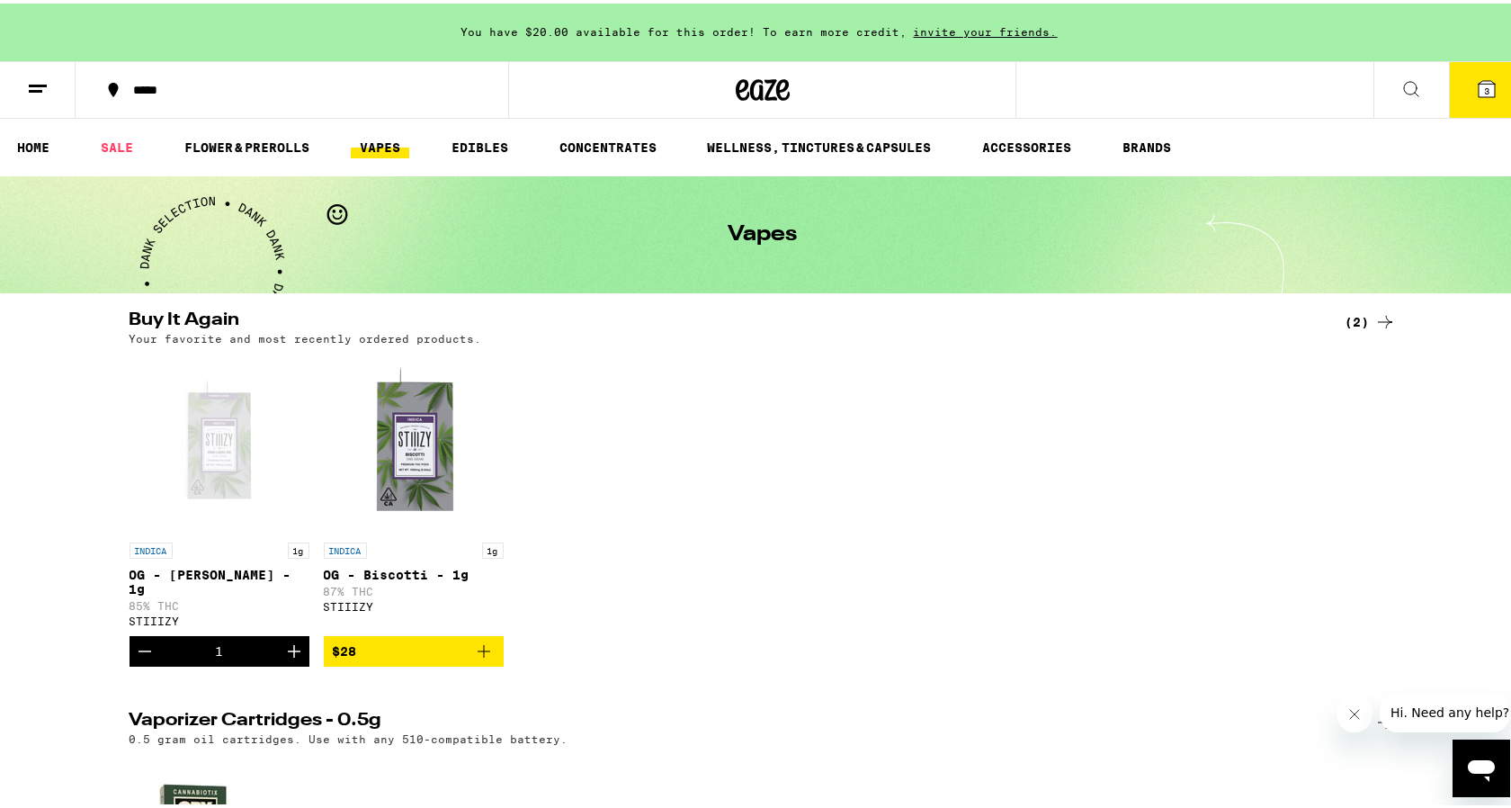
click at [1346, 329] on div "Your favorite and most recently ordered products." at bounding box center [762, 335] width 1266 height 12
click at [1391, 315] on div "Buy It Again (2) Your favorite and most recently ordered products." at bounding box center [762, 324] width 1295 height 33
click at [1378, 318] on icon at bounding box center [1385, 318] width 14 height 13
click at [37, 87] on line at bounding box center [35, 87] width 13 height 0
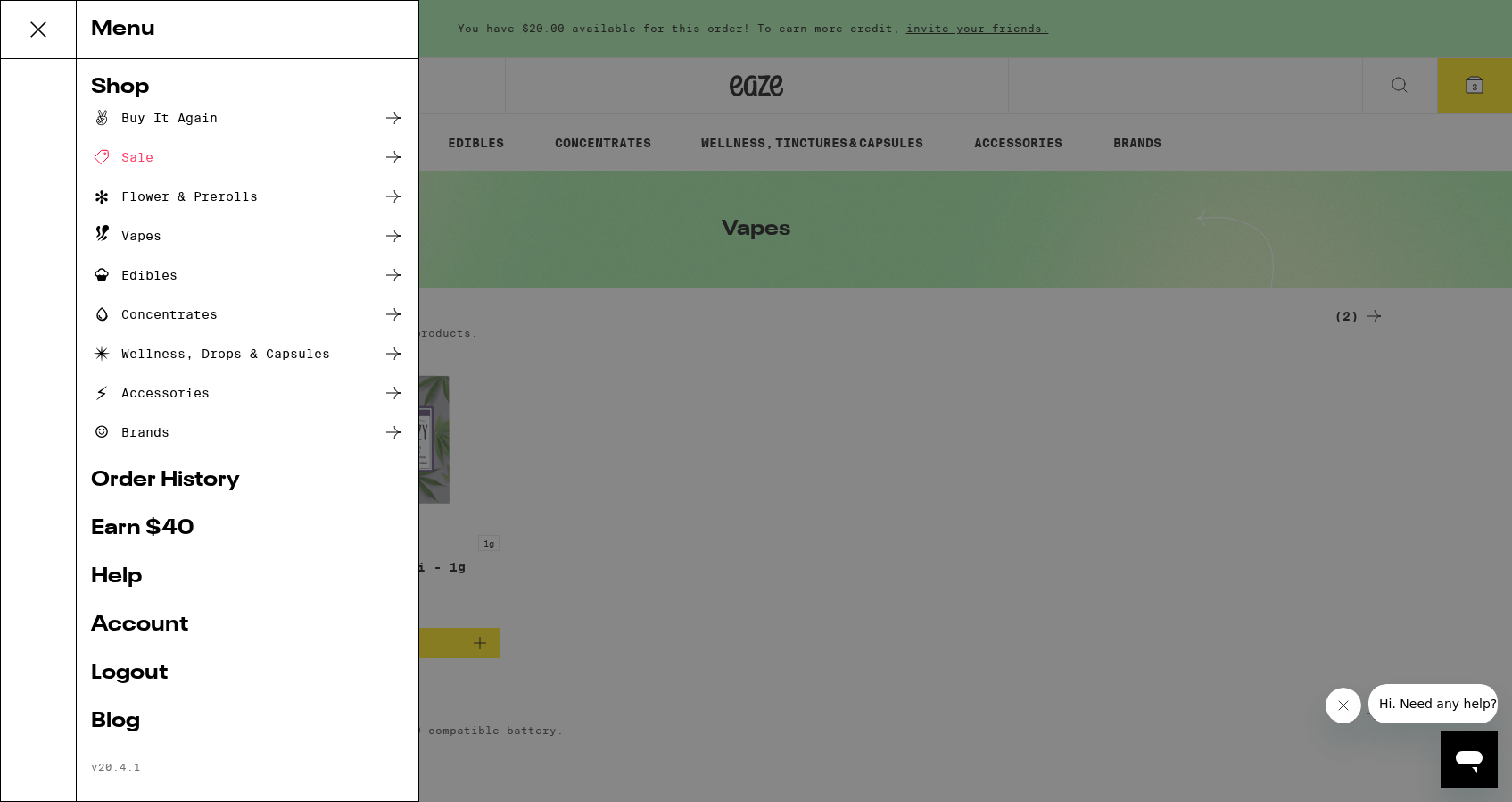
click at [152, 240] on div "Vapes" at bounding box center [126, 236] width 70 height 22
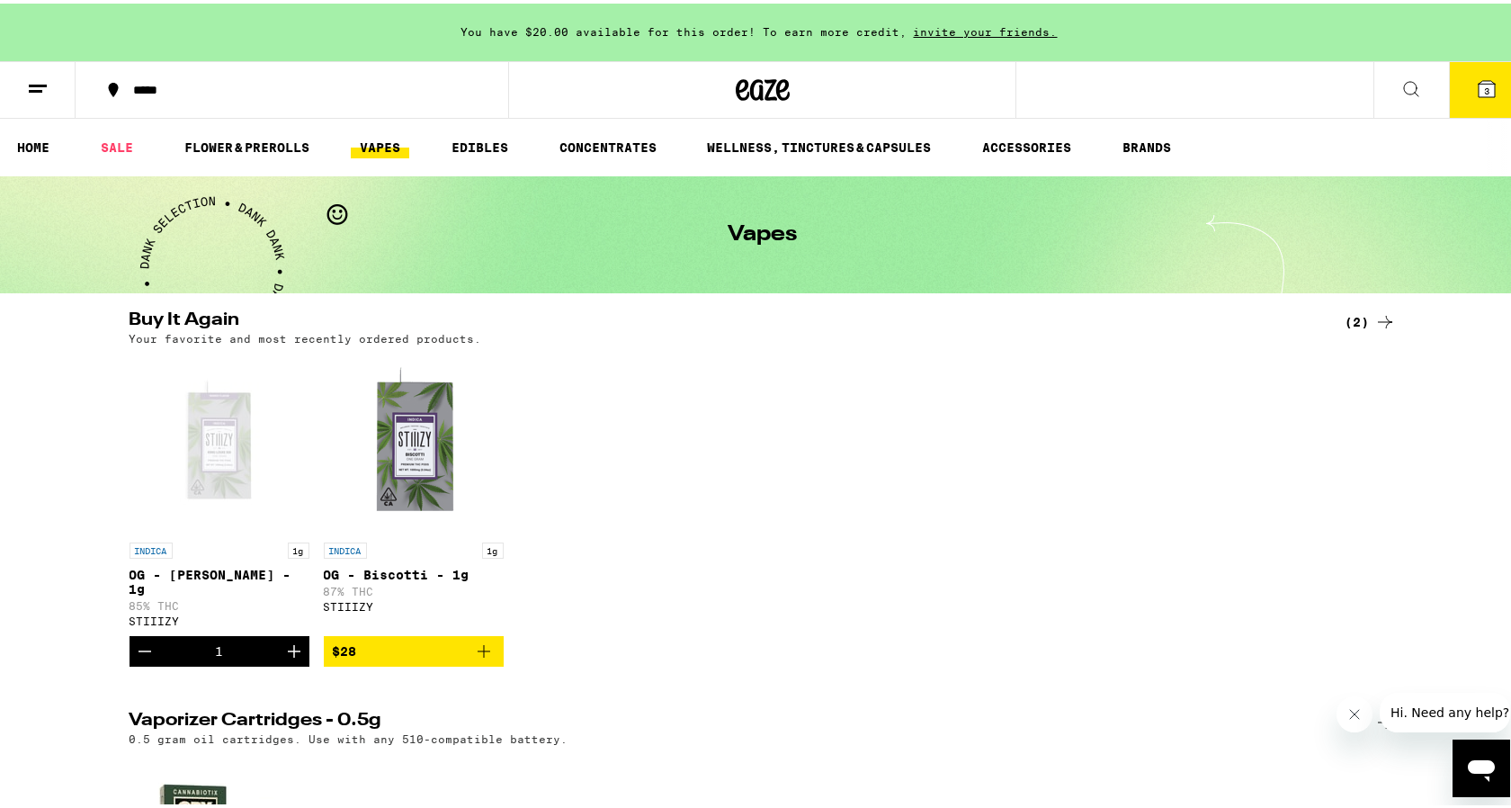
scroll to position [869, 0]
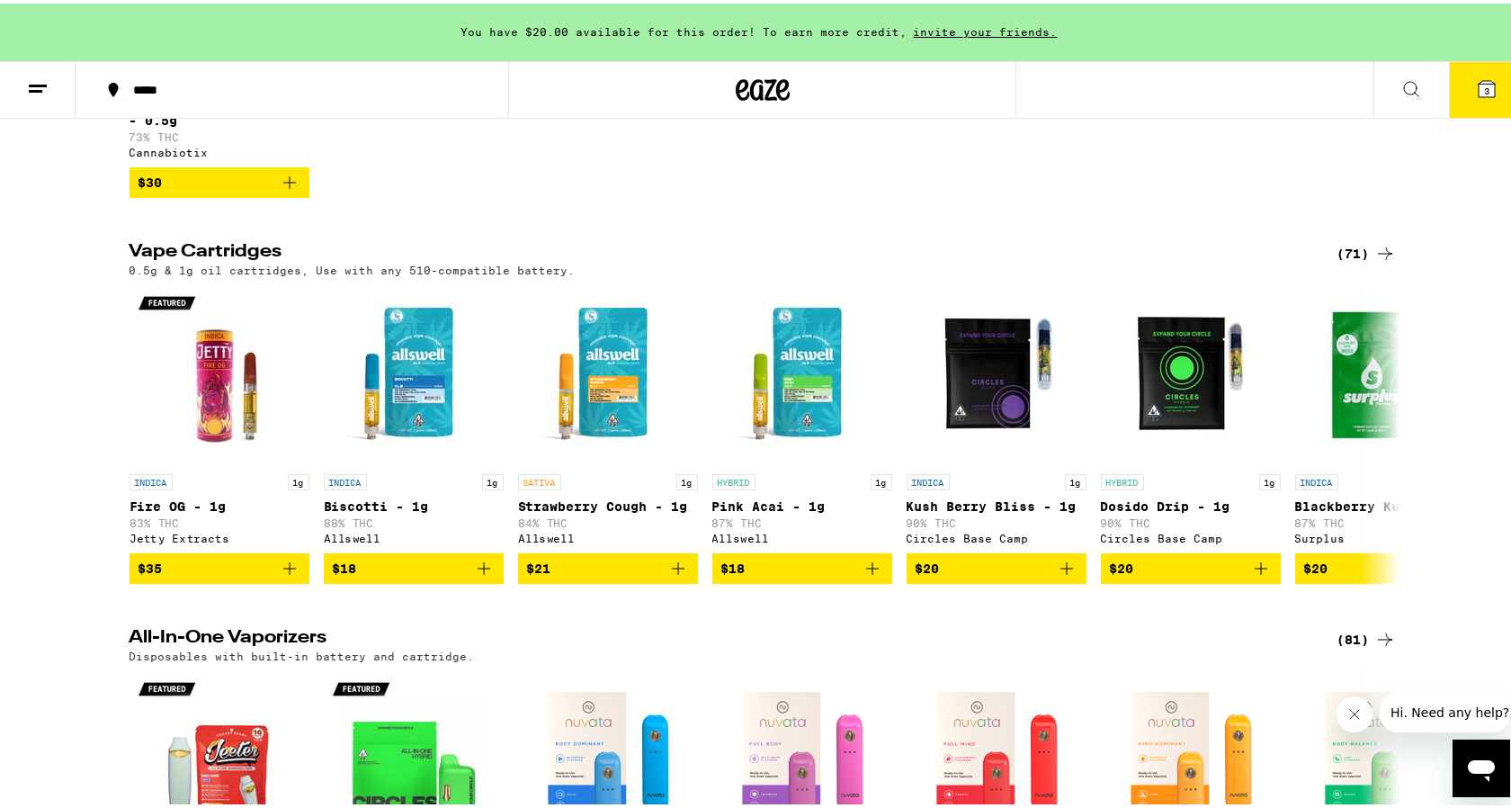
click at [39, 80] on icon at bounding box center [38, 86] width 22 height 22
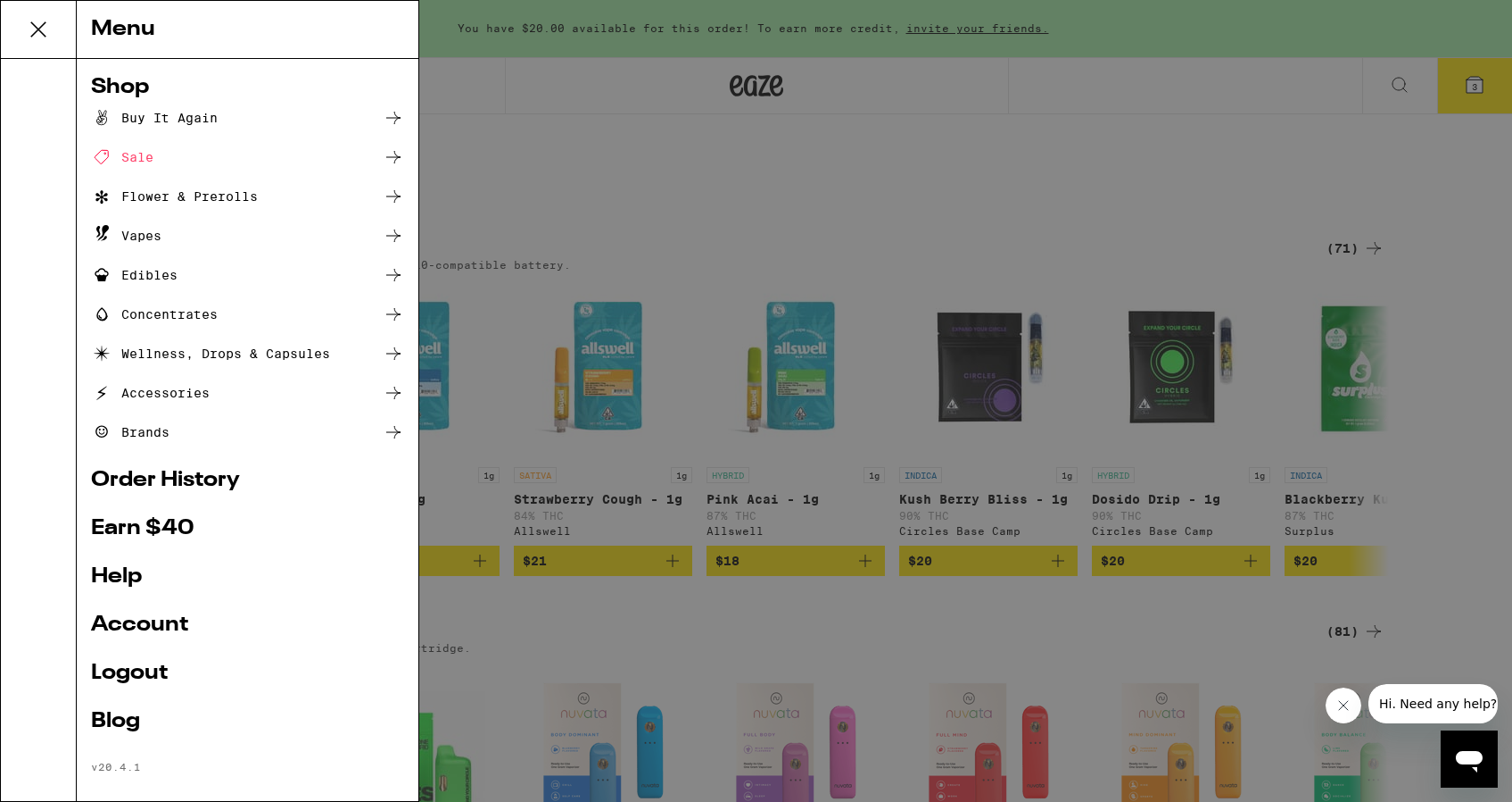
click at [165, 232] on div "Vapes" at bounding box center [248, 236] width 314 height 22
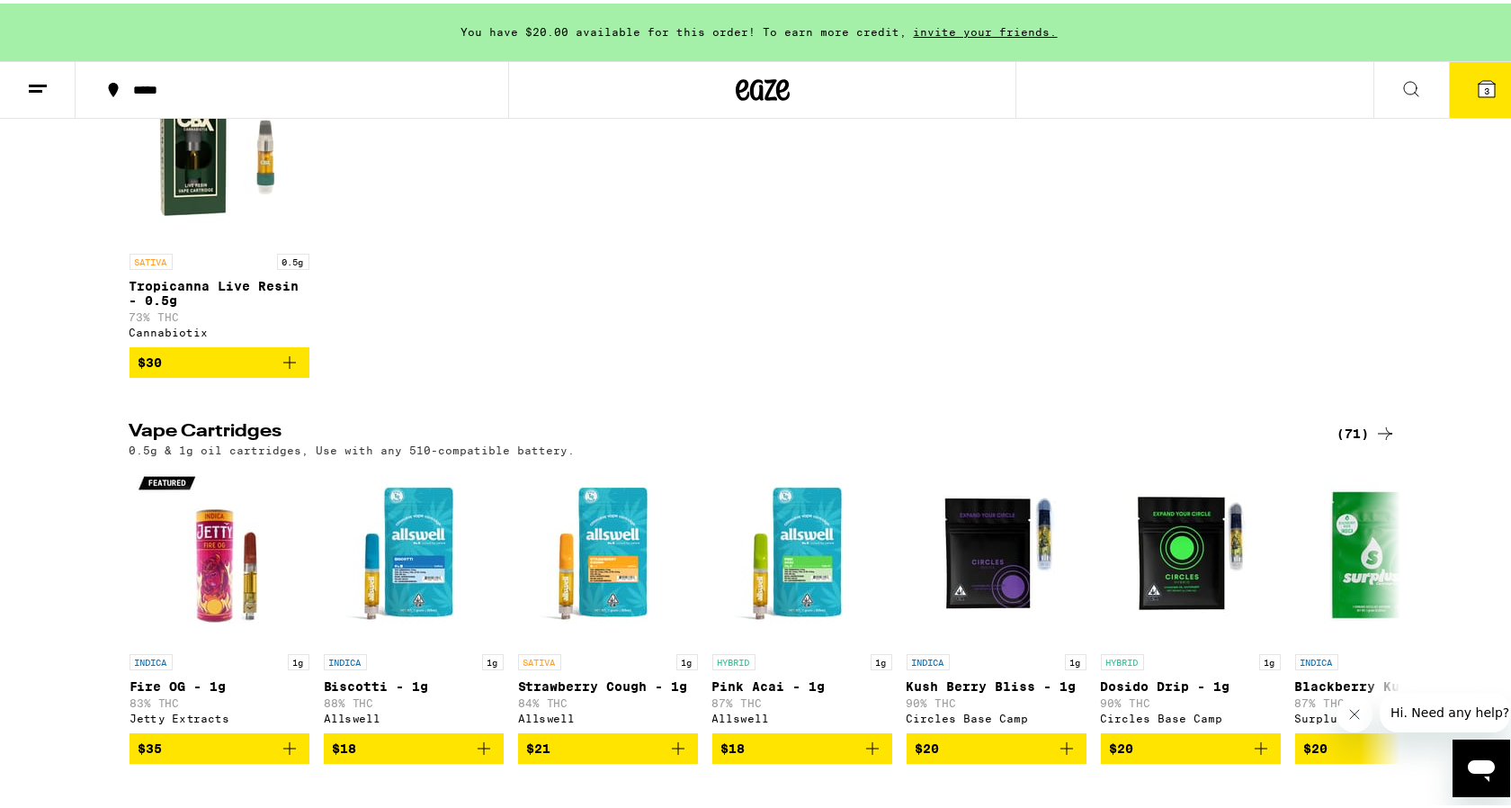
scroll to position [875, 0]
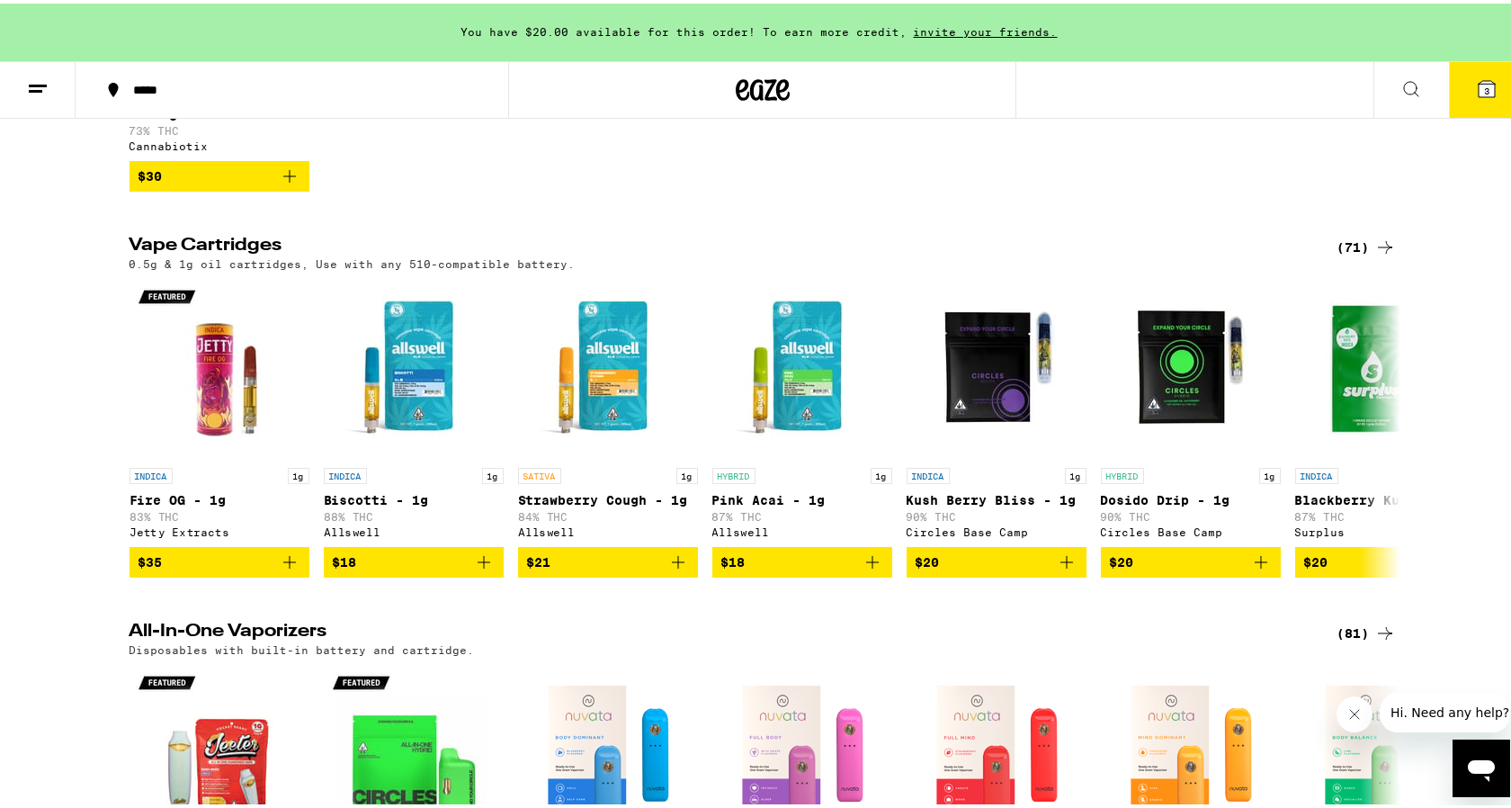
click at [1346, 255] on div "(71)" at bounding box center [1366, 244] width 58 height 22
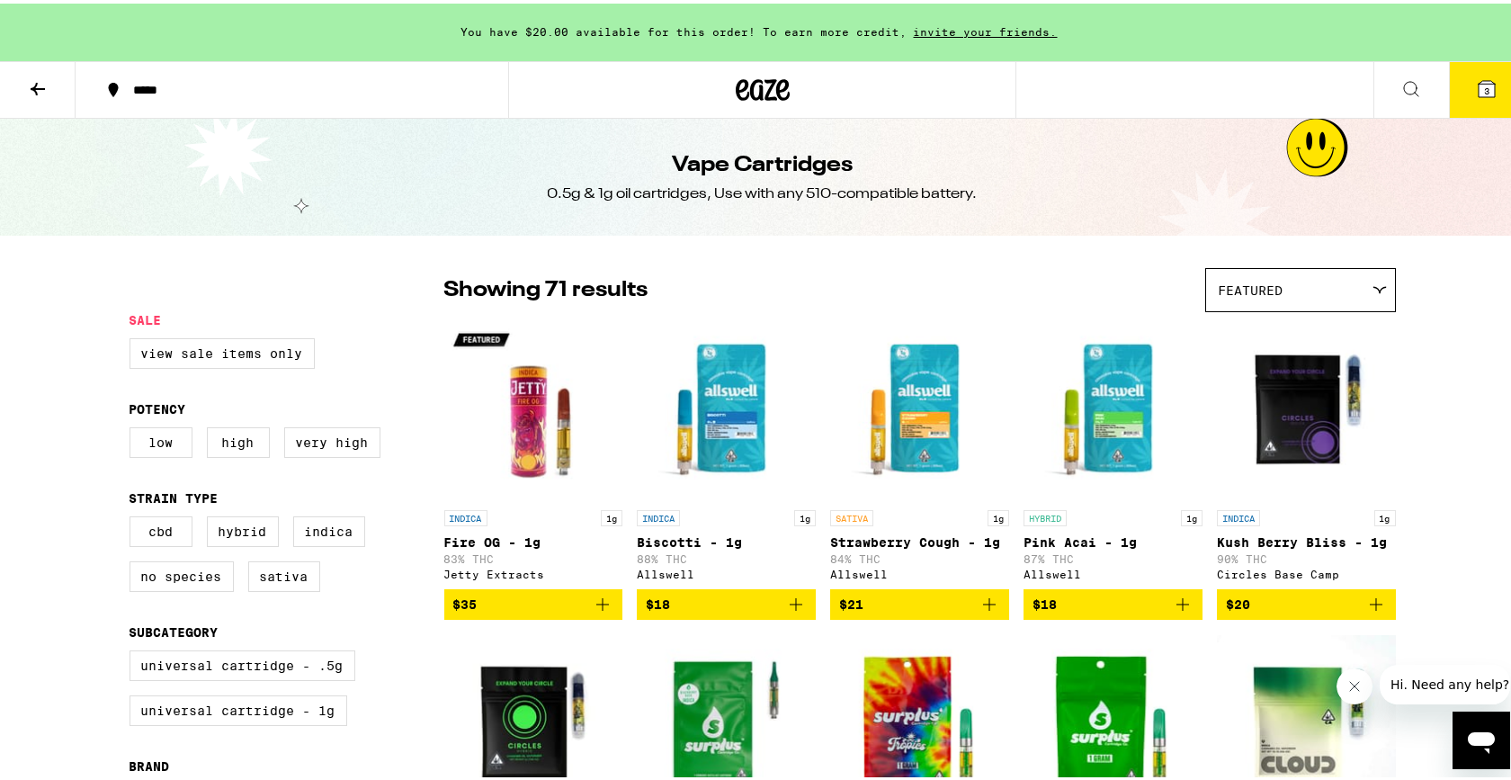
click at [1407, 80] on icon at bounding box center [1411, 86] width 22 height 22
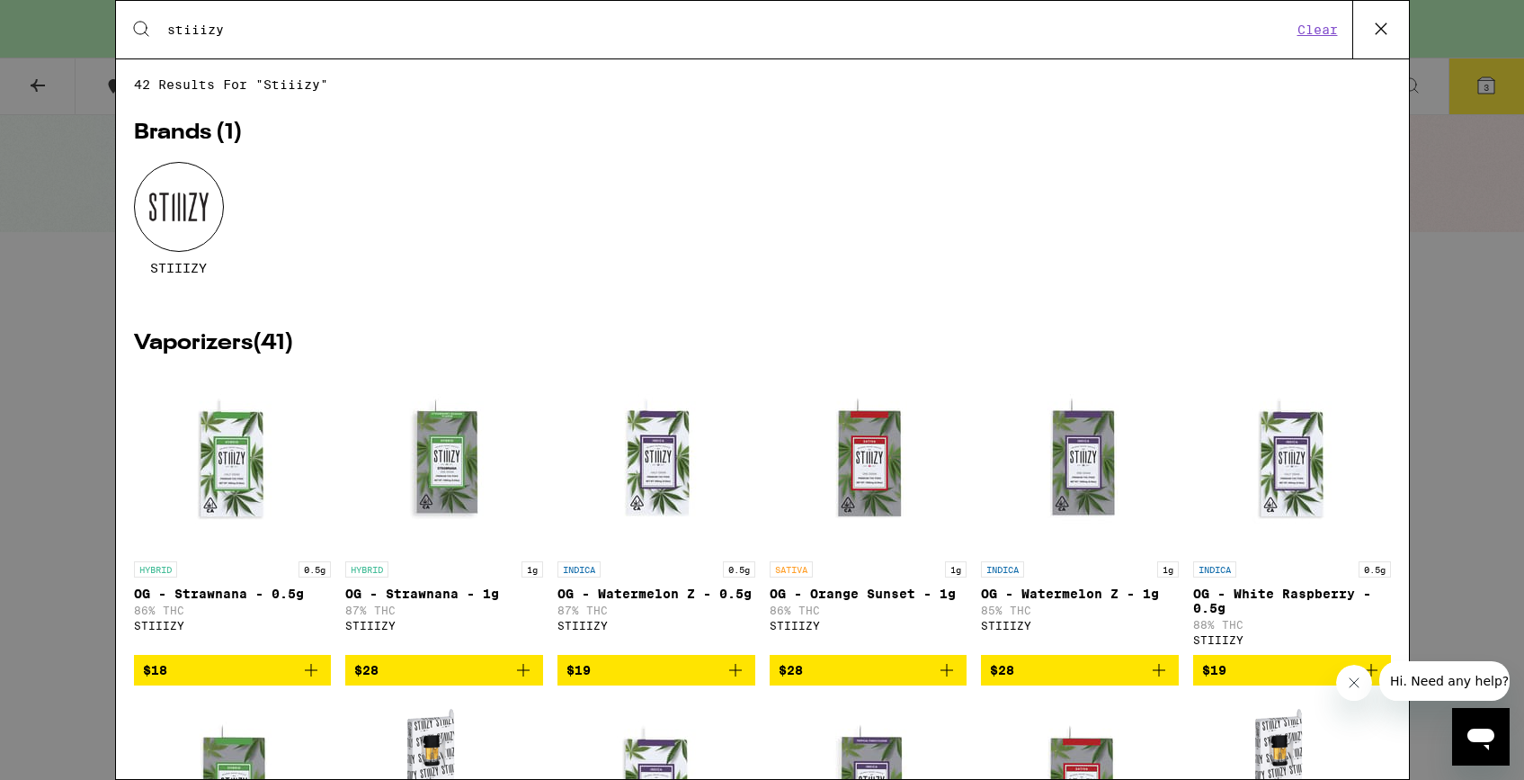
type input "stiiizy"
click at [167, 230] on div at bounding box center [179, 207] width 90 height 90
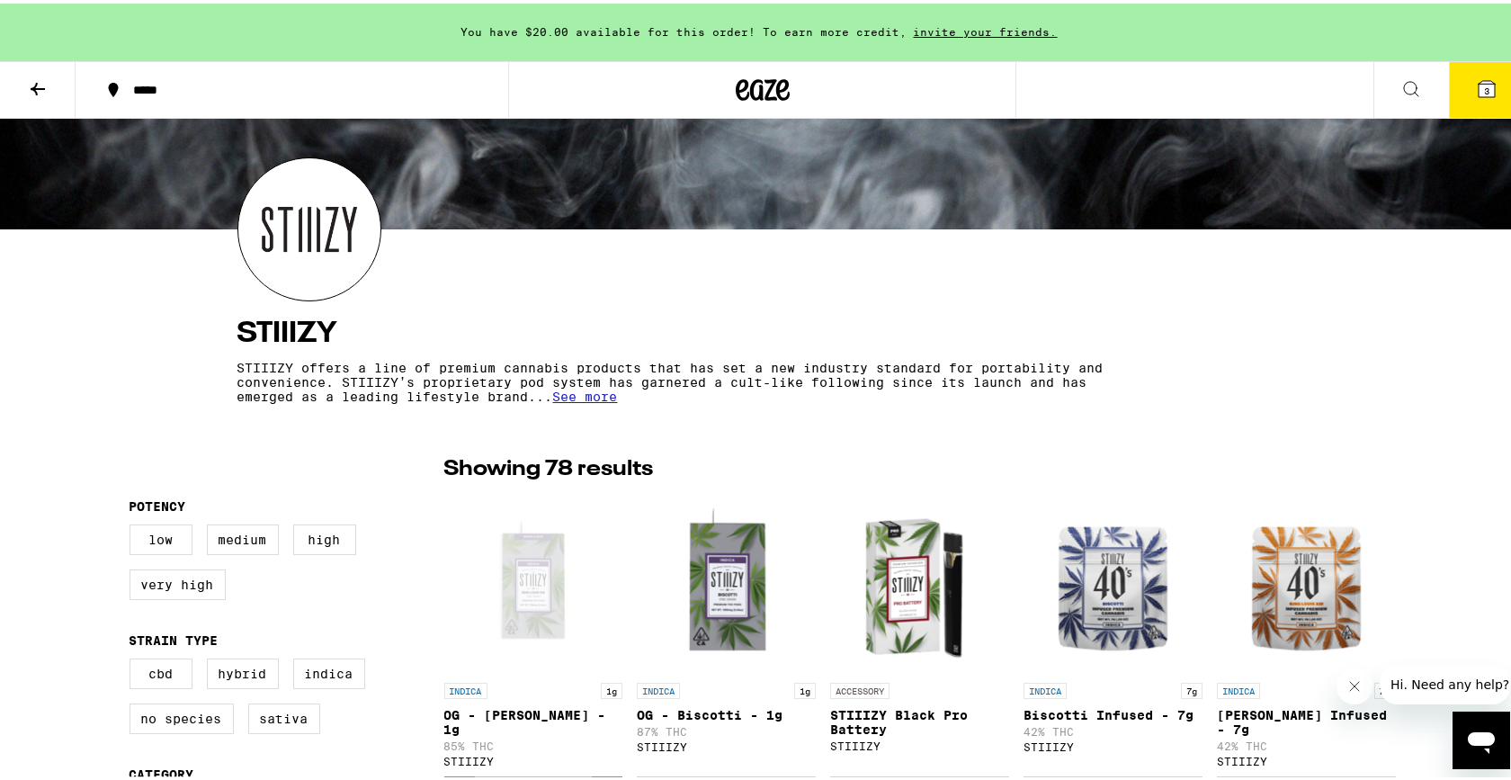
scroll to position [558, 0]
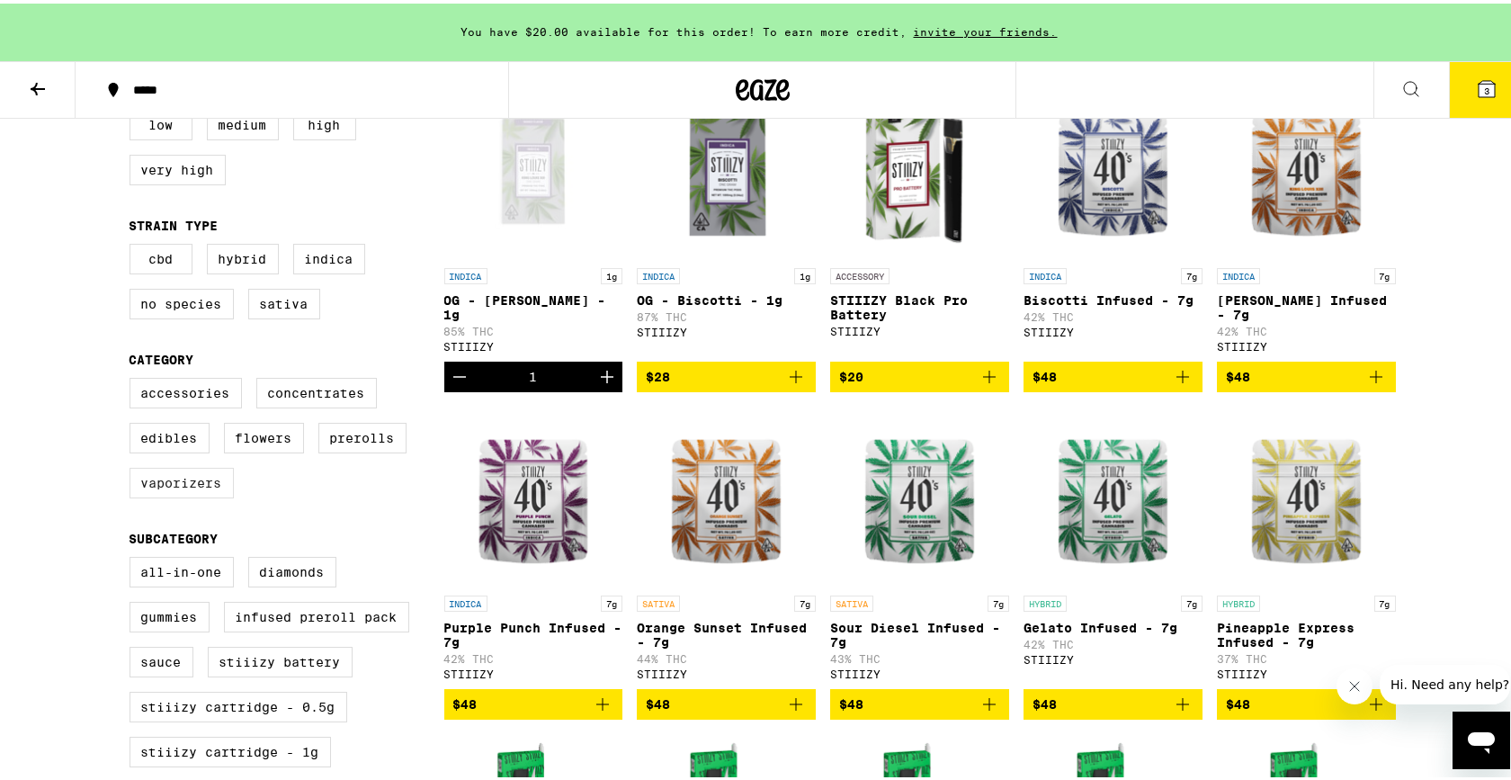
click at [199, 495] on label "Vaporizers" at bounding box center [181, 479] width 104 height 31
click at [134, 378] on input "Vaporizers" at bounding box center [133, 377] width 1 height 1
checkbox input "true"
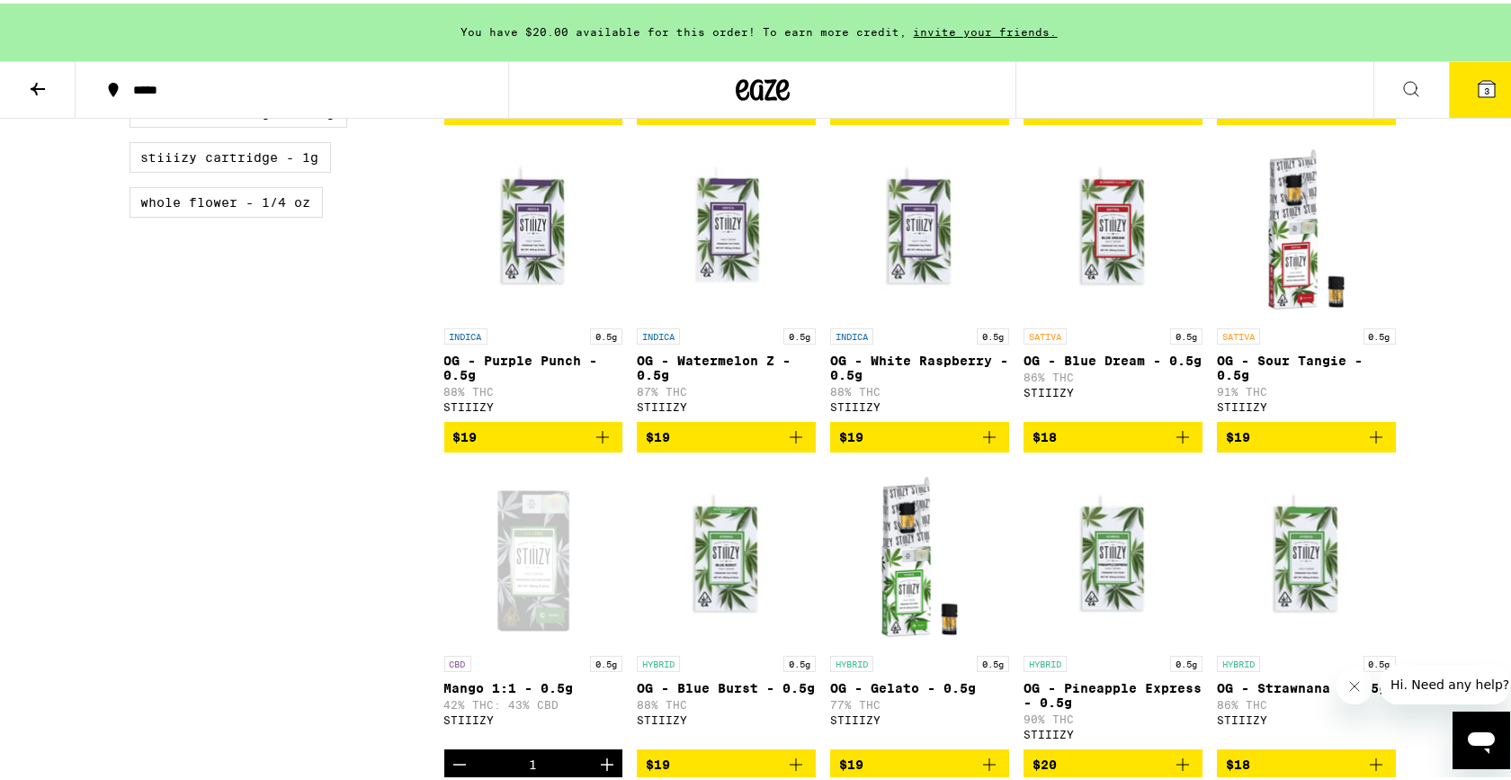
scroll to position [962, 0]
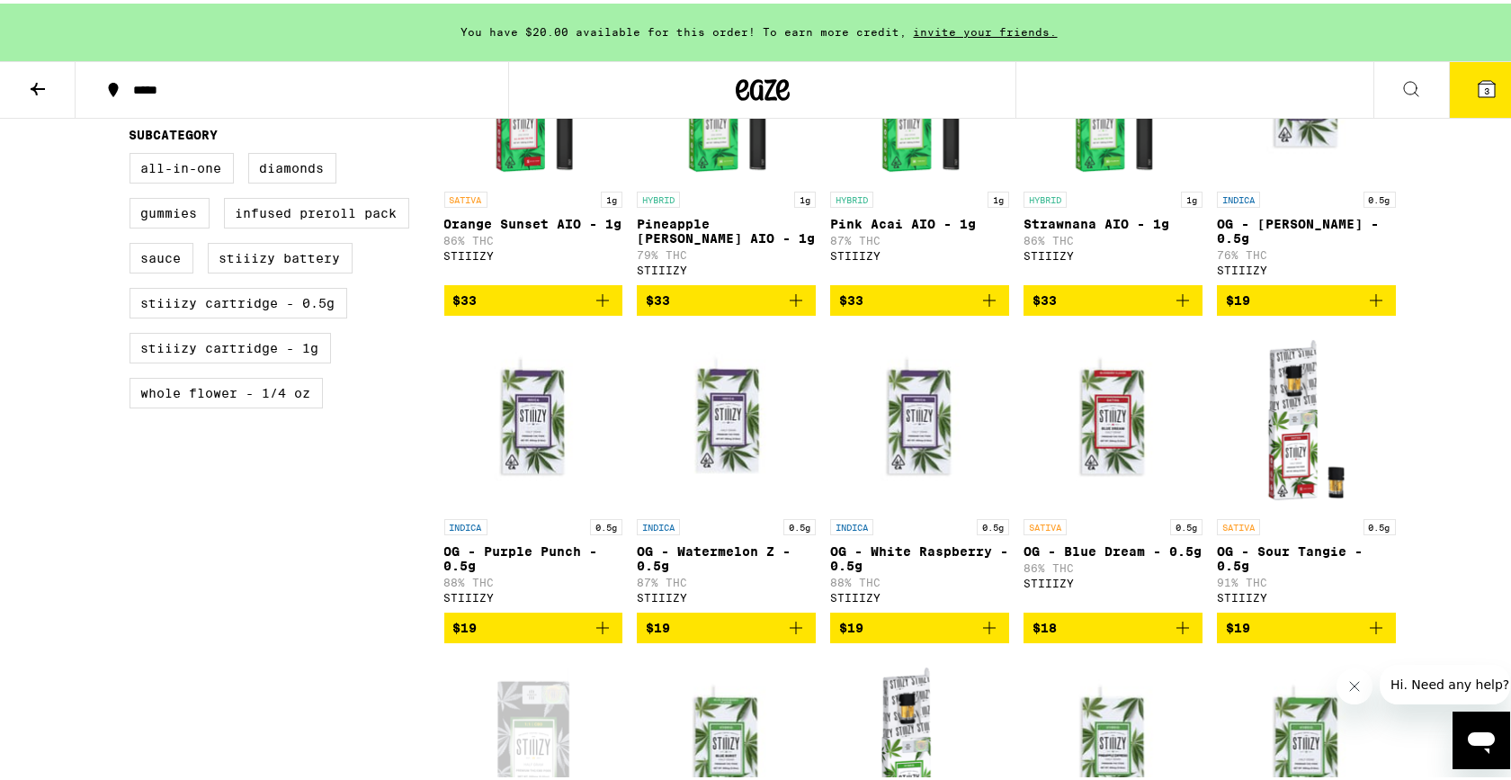
drag, startPoint x: 302, startPoint y: 339, endPoint x: 295, endPoint y: 353, distance: 16.1
click at [302, 315] on label "STIIIZY Cartridge - 0.5g" at bounding box center [238, 299] width 218 height 31
click at [134, 153] on input "STIIIZY Cartridge - 0.5g" at bounding box center [133, 152] width 1 height 1
checkbox input "true"
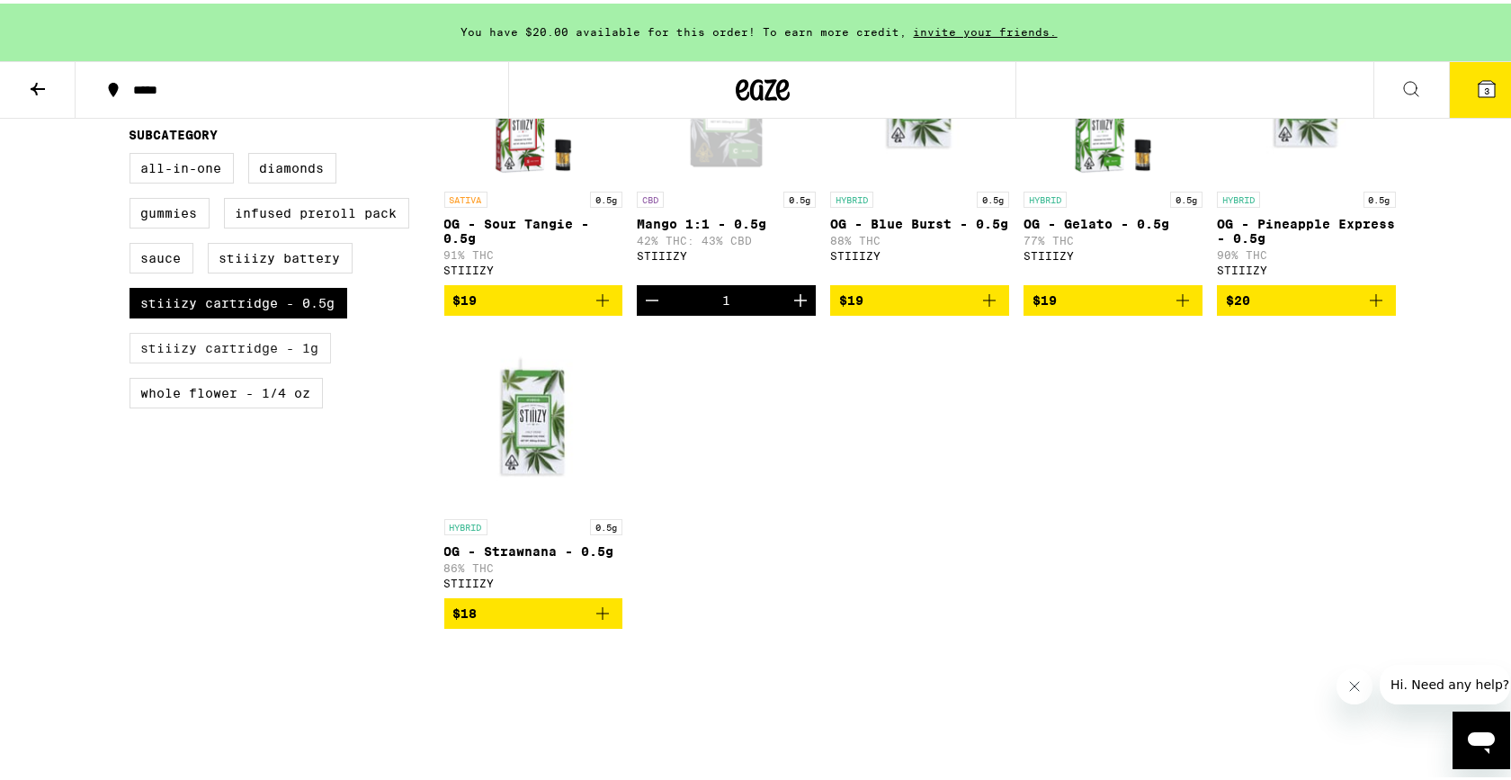
click at [280, 360] on label "STIIIZY Cartridge - 1g" at bounding box center [229, 344] width 201 height 31
click at [134, 153] on input "STIIIZY Cartridge - 1g" at bounding box center [133, 152] width 1 height 1
checkbox input "true"
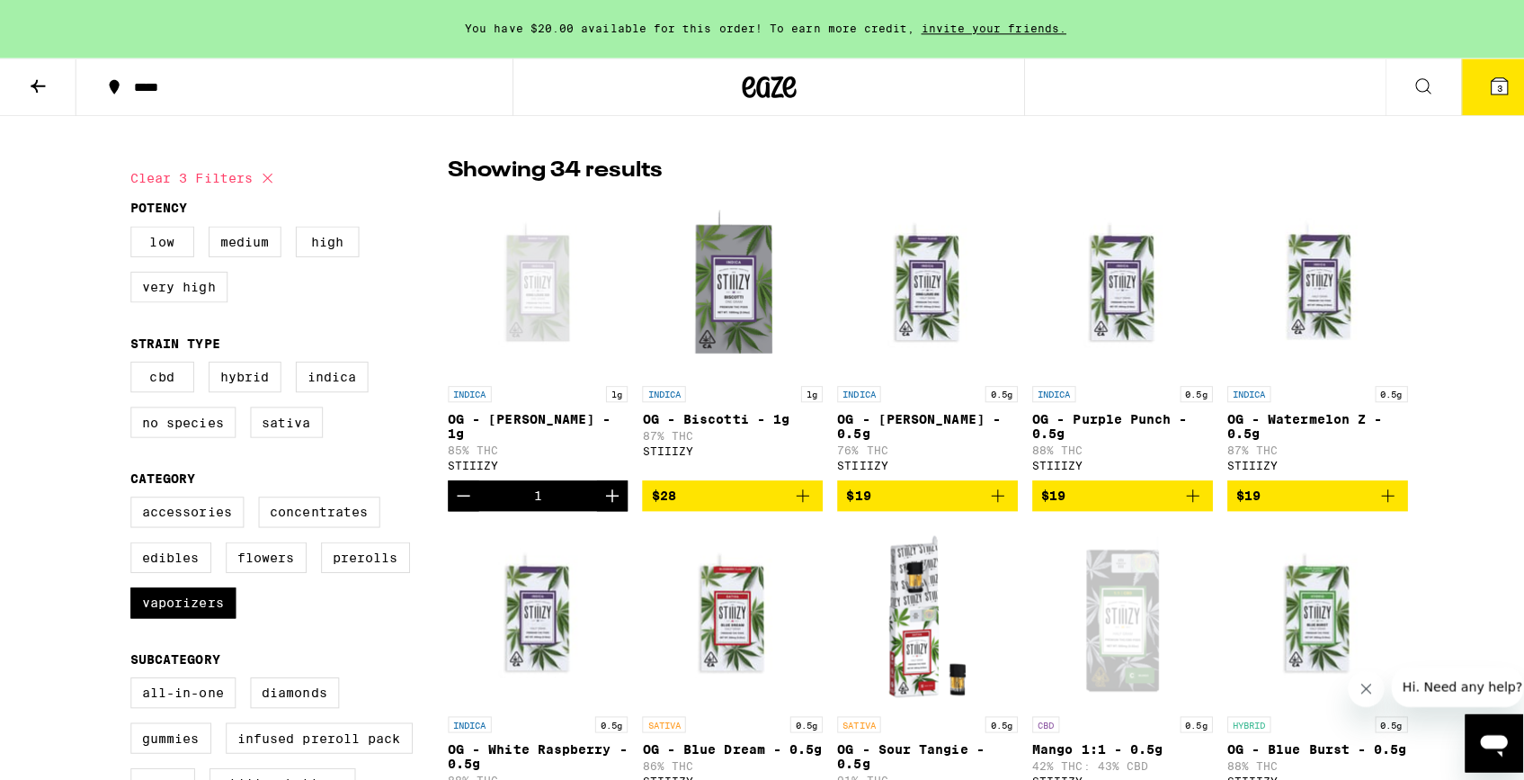
scroll to position [1514, 0]
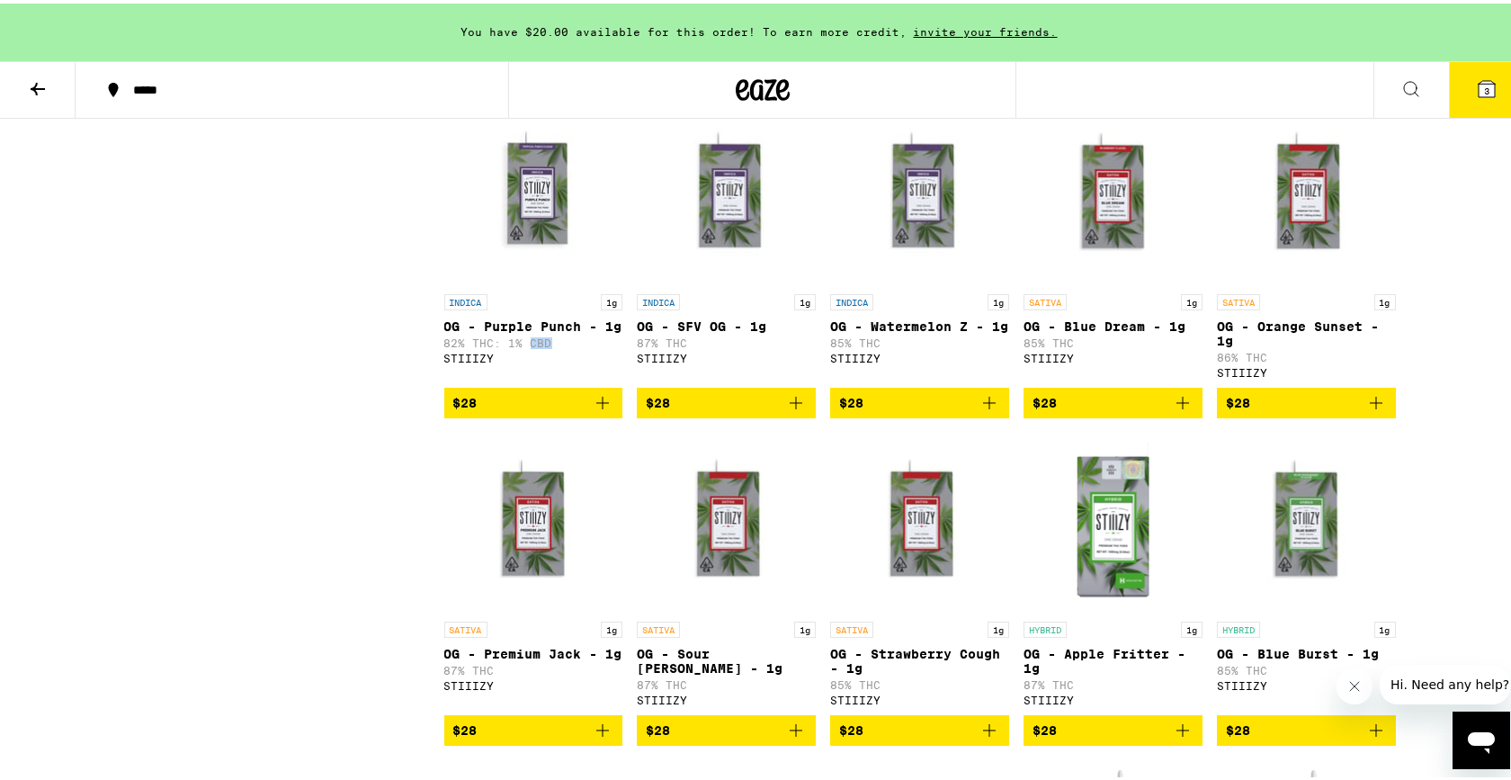
click at [603, 410] on icon "Add to bag" at bounding box center [603, 399] width 22 height 22
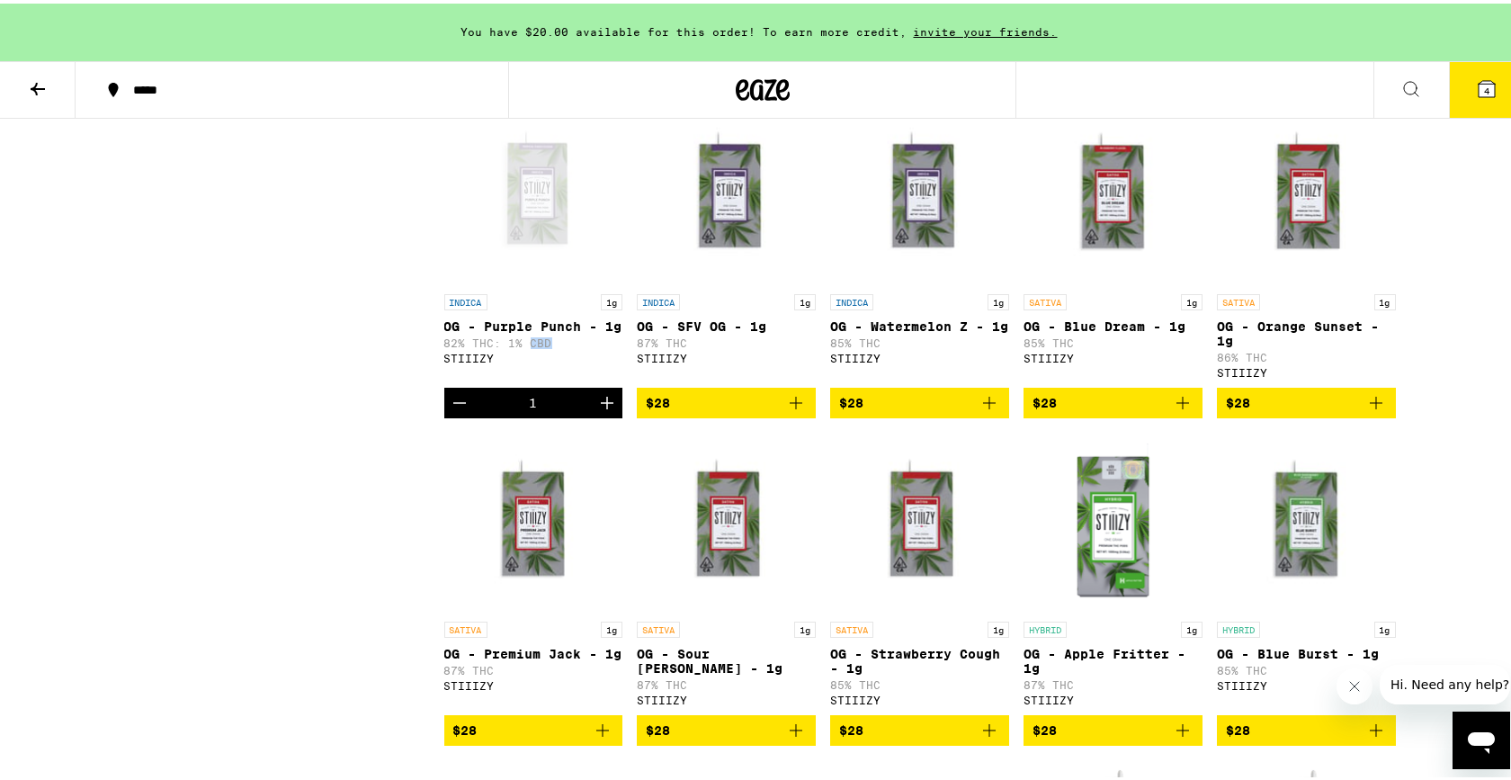
click at [1484, 93] on span "4" at bounding box center [1486, 87] width 5 height 11
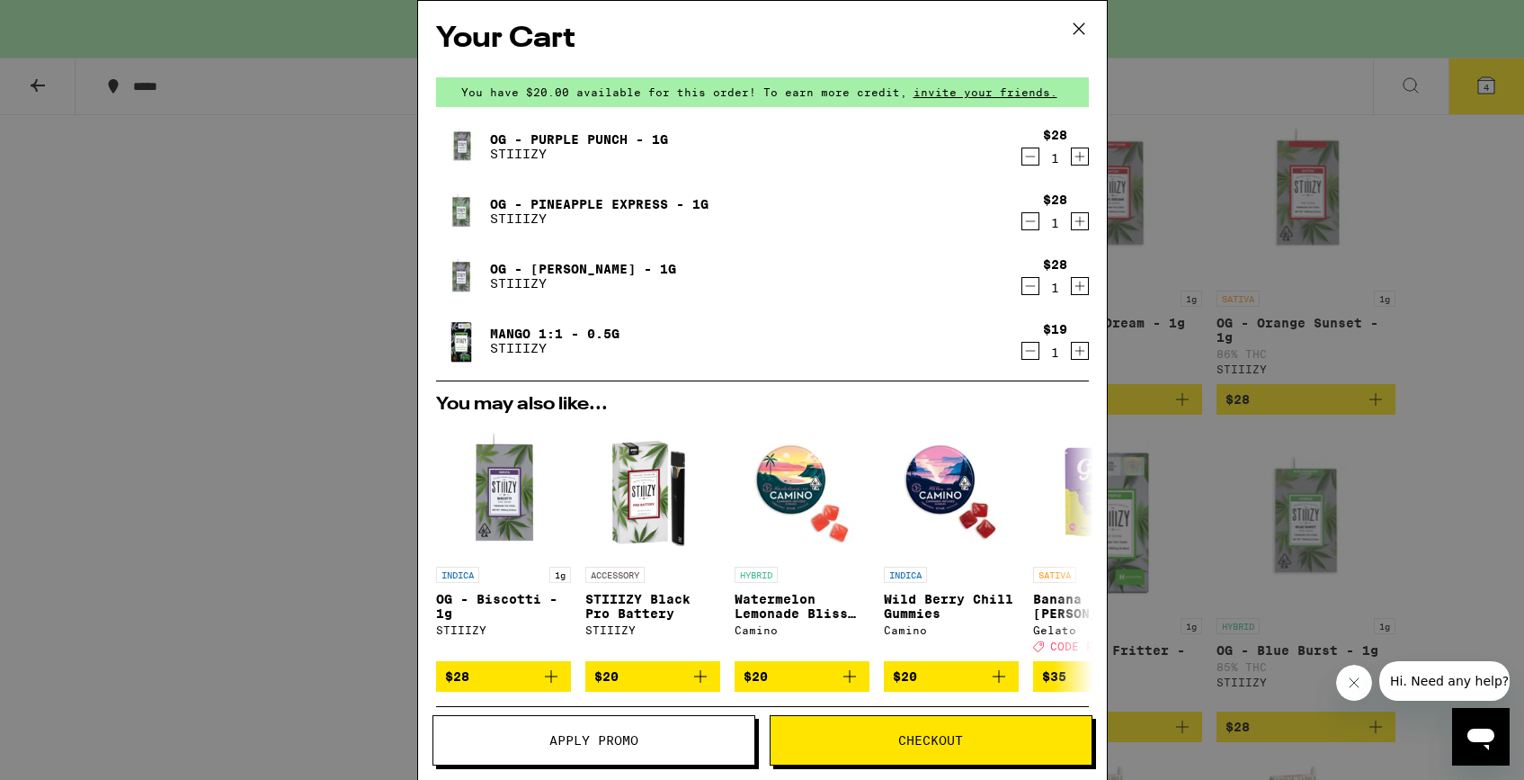
click at [893, 727] on button "Checkout" at bounding box center [931, 740] width 323 height 50
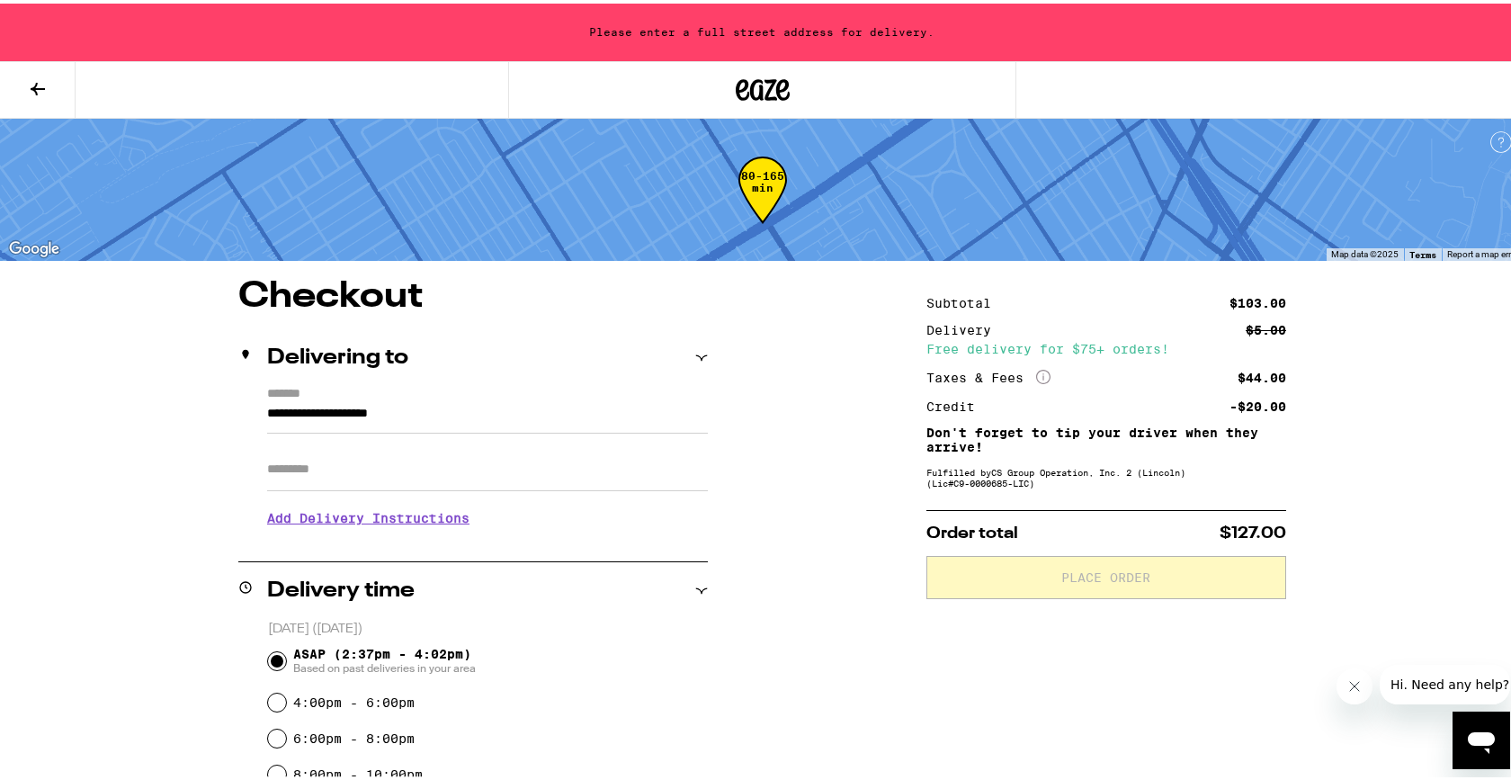
click at [373, 421] on input "**********" at bounding box center [487, 414] width 441 height 31
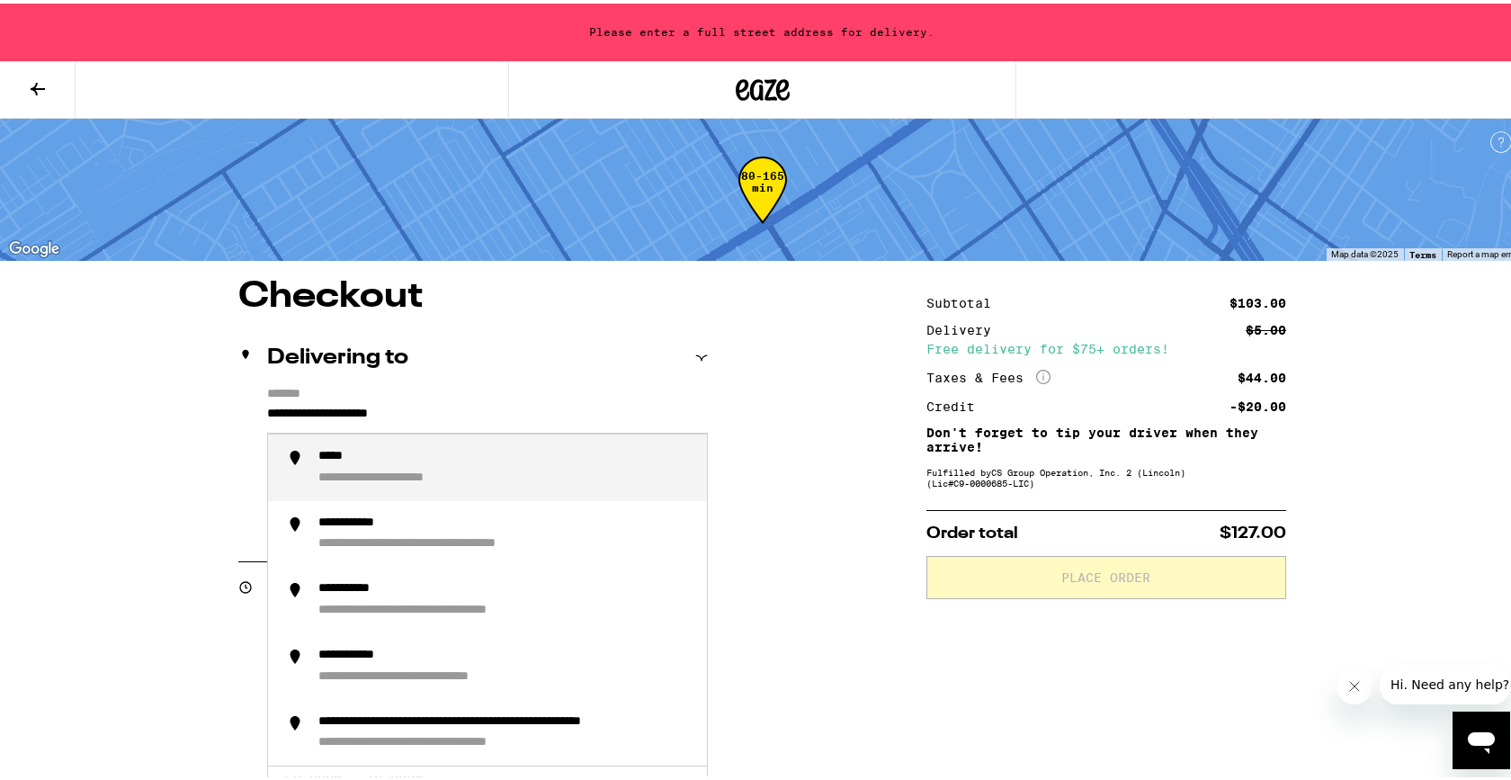
click at [373, 421] on input "**********" at bounding box center [487, 414] width 441 height 31
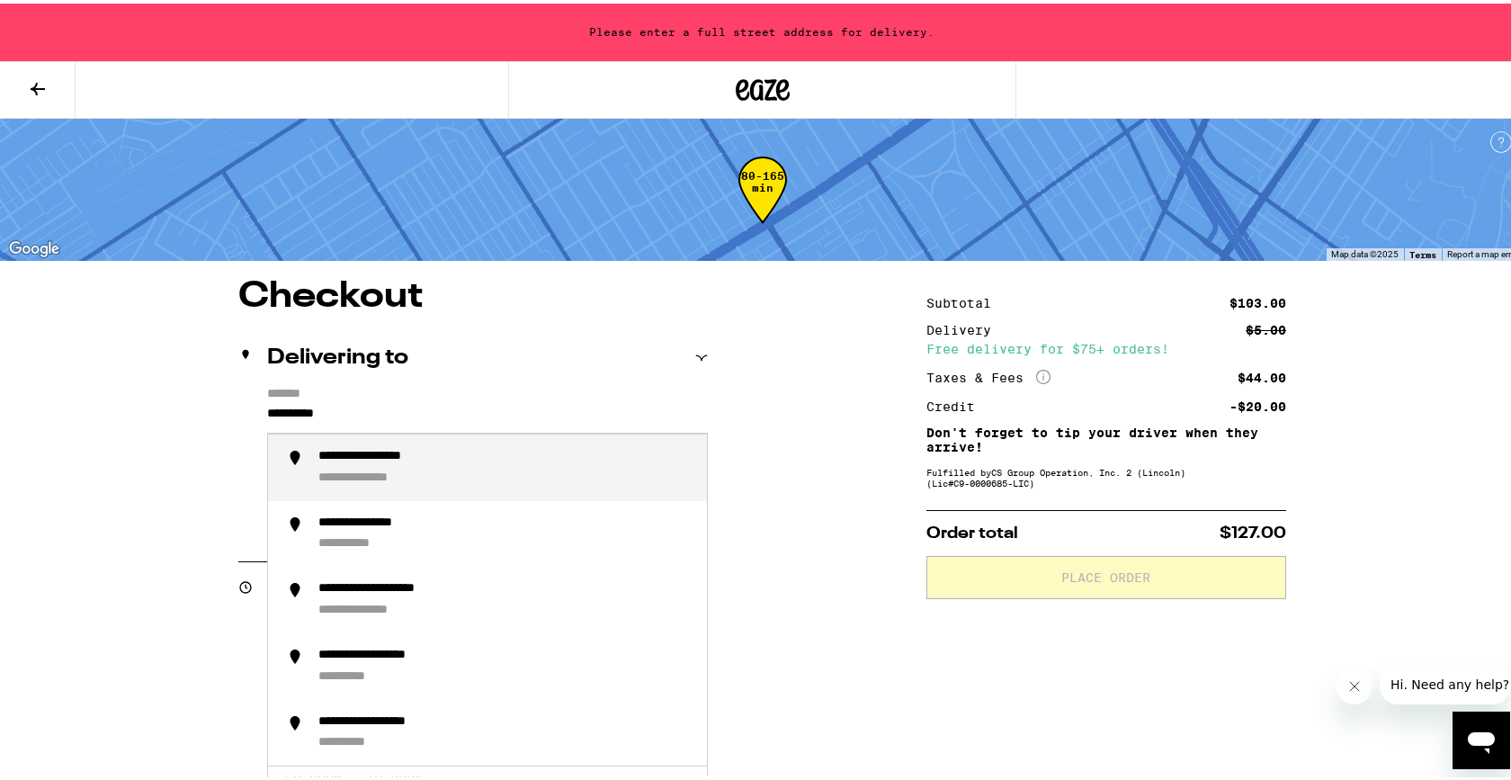
click at [391, 467] on div "**********" at bounding box center [505, 464] width 374 height 38
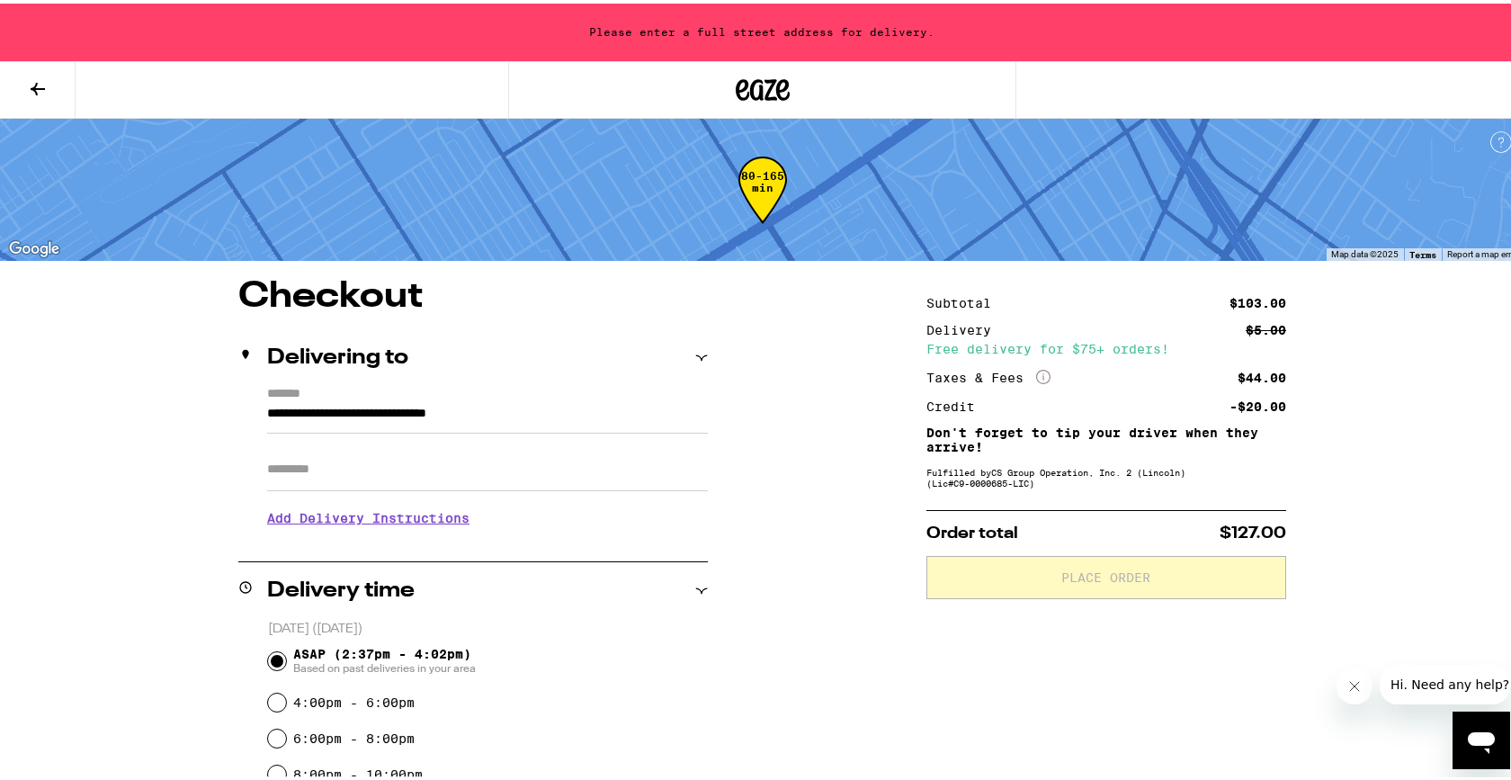
type input "**********"
